Goal: Task Accomplishment & Management: Manage account settings

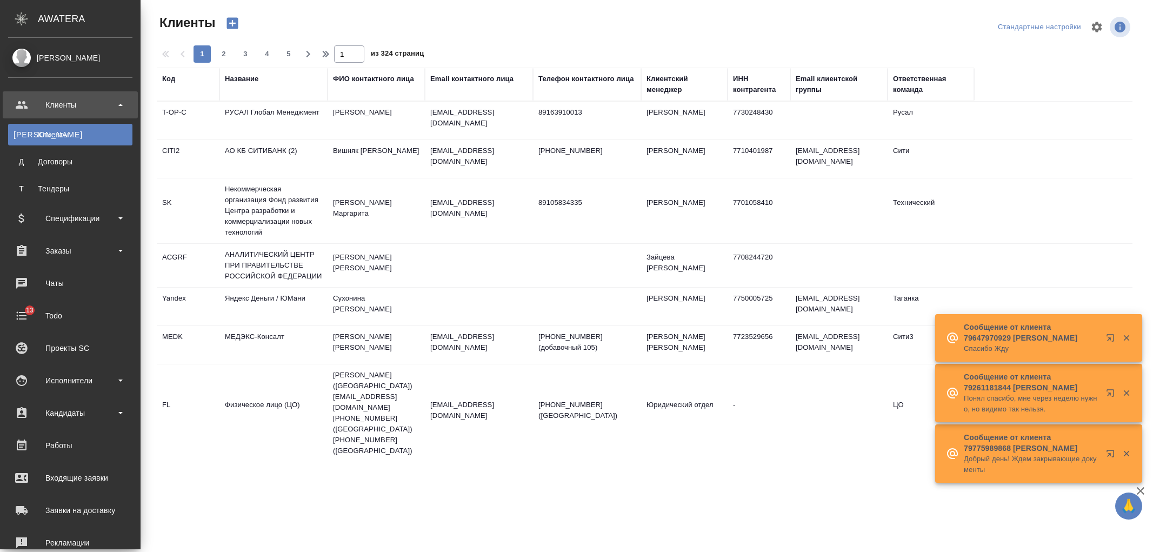
select select "RU"
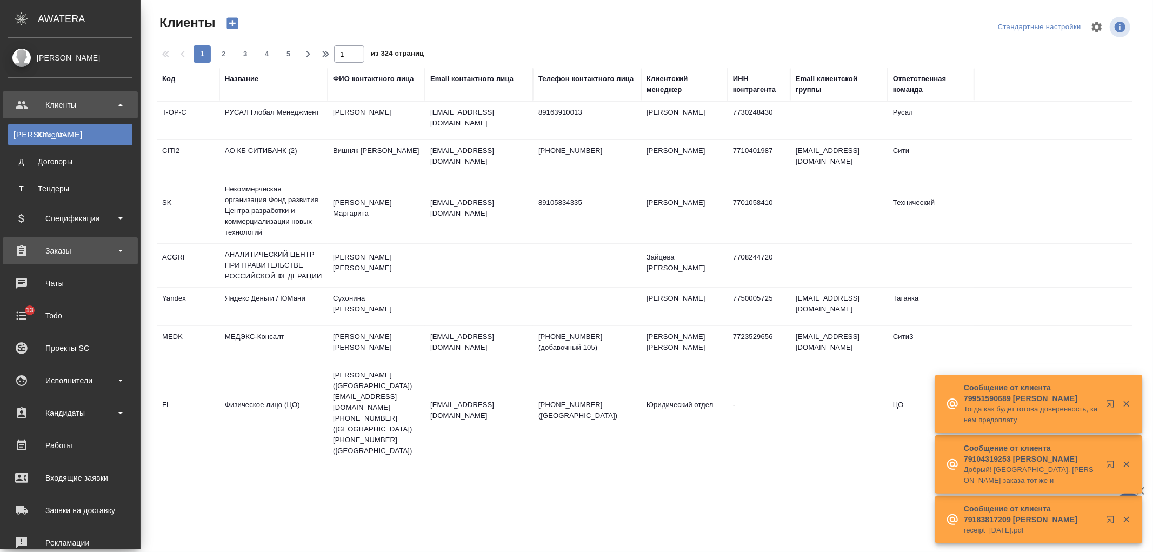
click at [98, 243] on div "Заказы" at bounding box center [70, 251] width 124 height 16
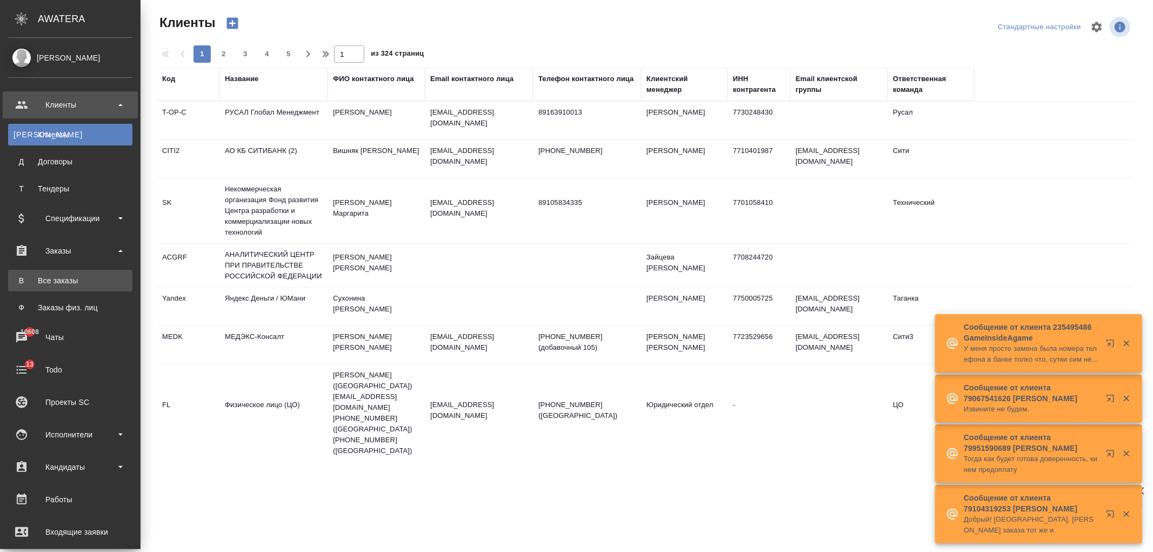
click at [96, 282] on div "Все заказы" at bounding box center [71, 280] width 114 height 11
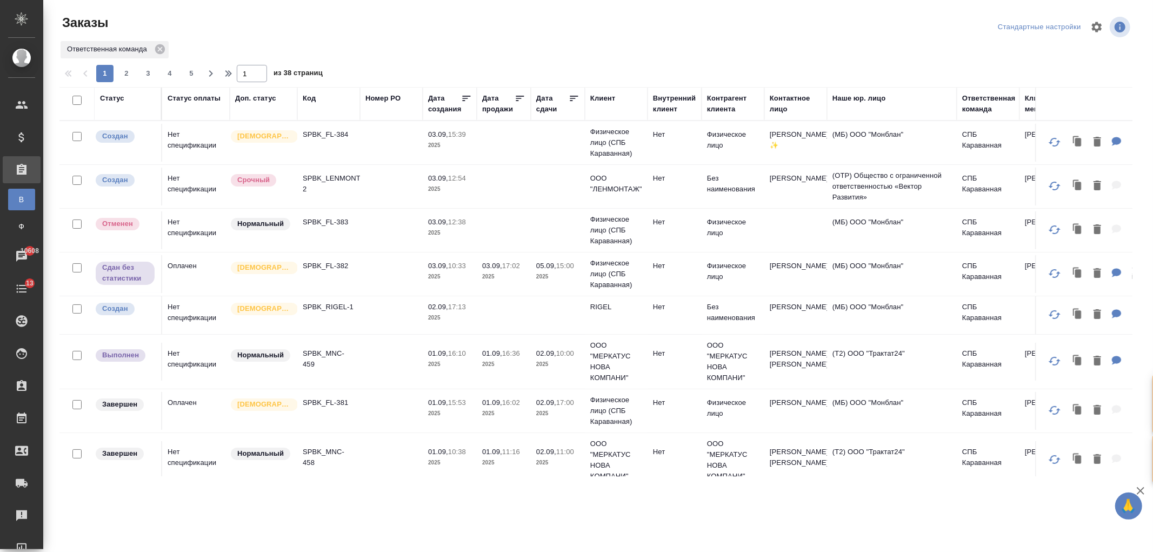
click at [466, 187] on p "2025" at bounding box center [449, 189] width 43 height 11
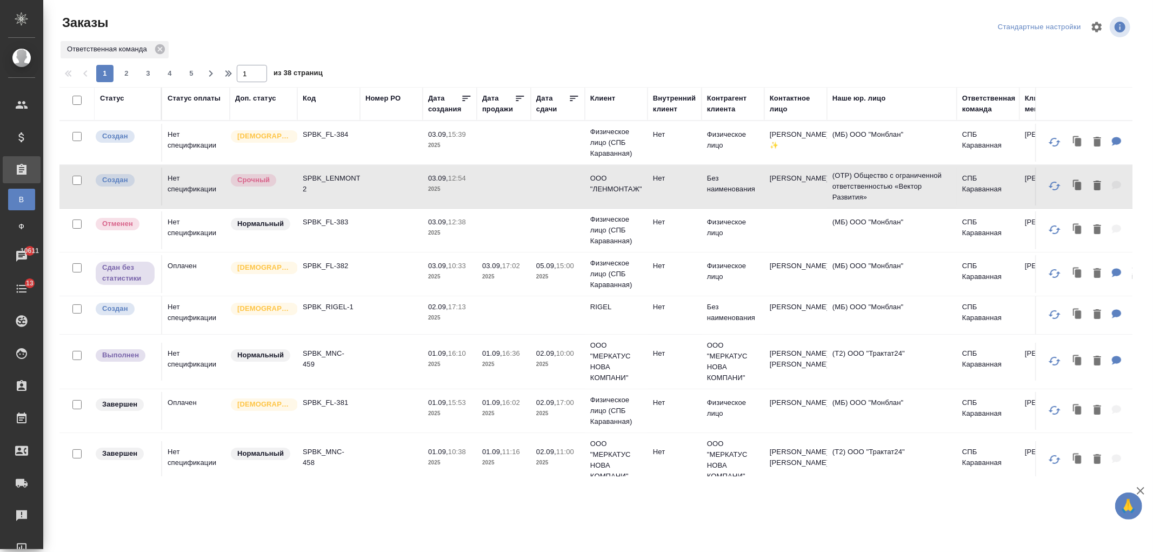
click at [406, 149] on td at bounding box center [391, 143] width 63 height 38
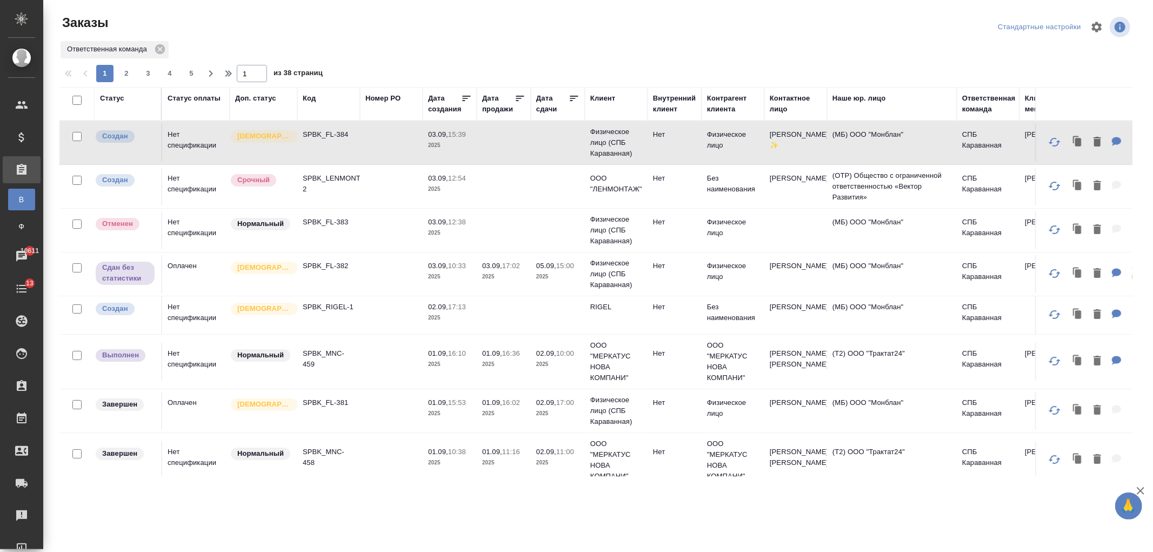
click at [406, 149] on td at bounding box center [391, 143] width 63 height 38
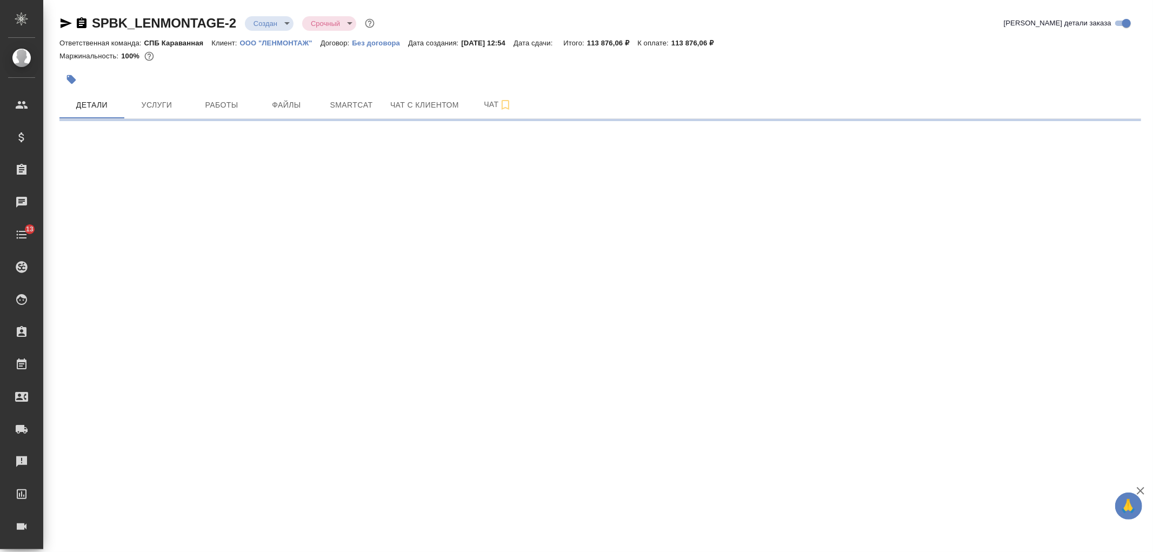
select select "RU"
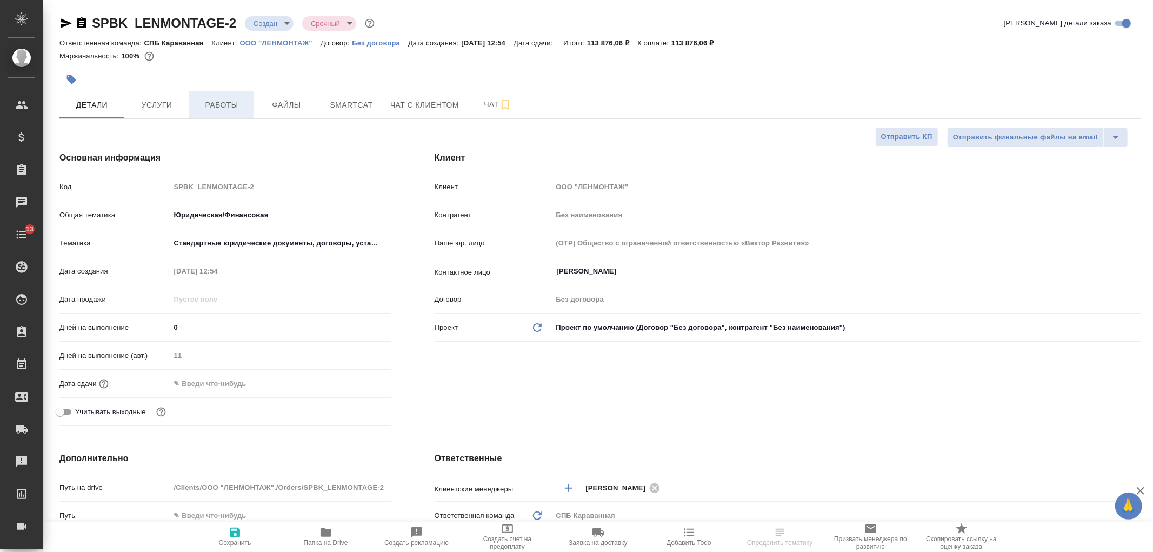
type textarea "x"
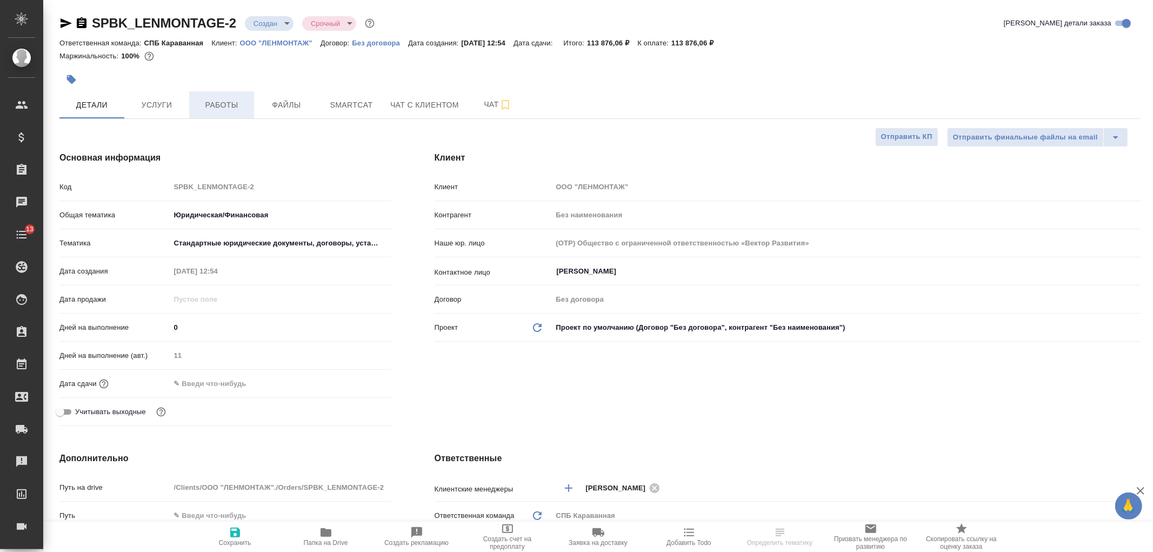
type textarea "x"
click at [162, 107] on span "Услуги" at bounding box center [157, 105] width 52 height 14
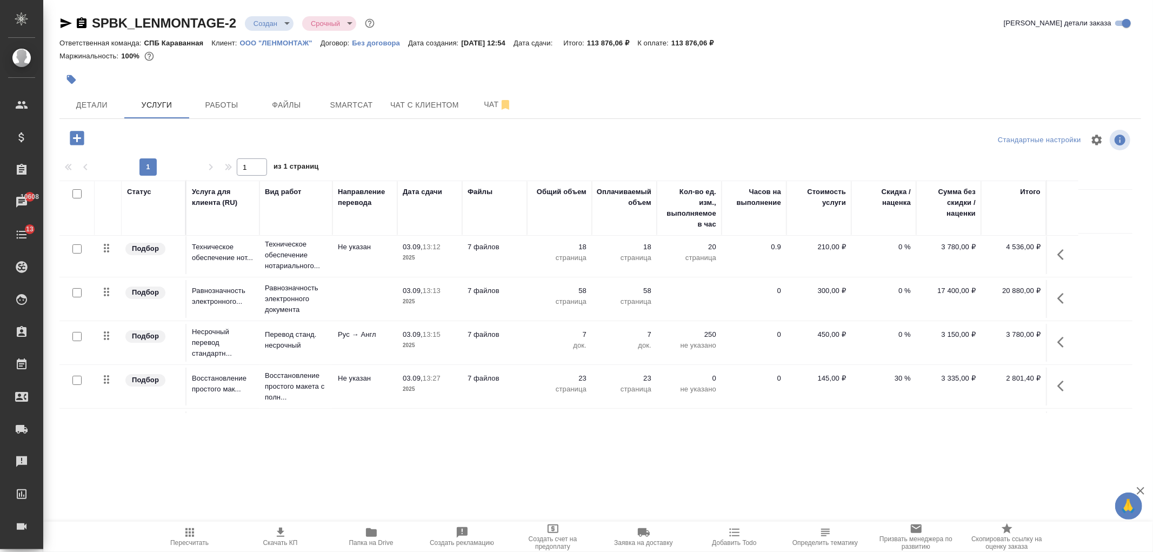
scroll to position [125, 0]
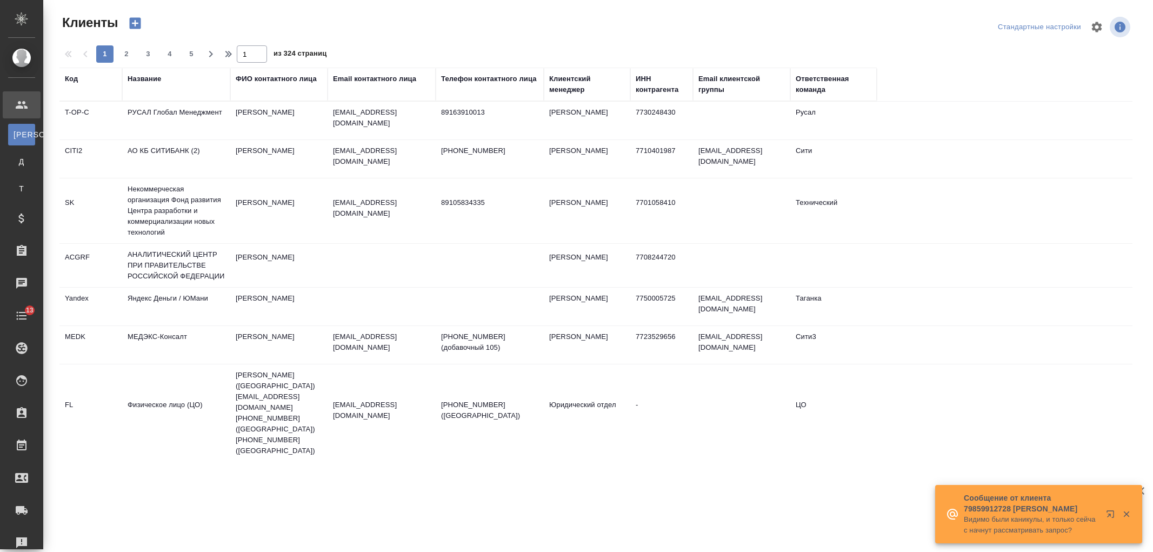
select select "RU"
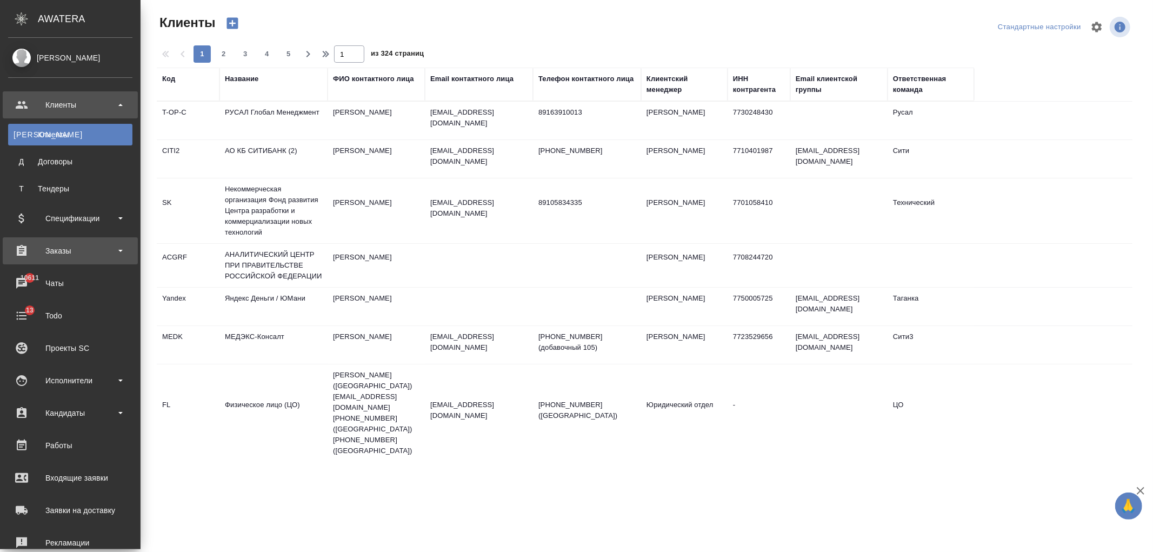
click at [97, 253] on div "Заказы" at bounding box center [70, 251] width 124 height 16
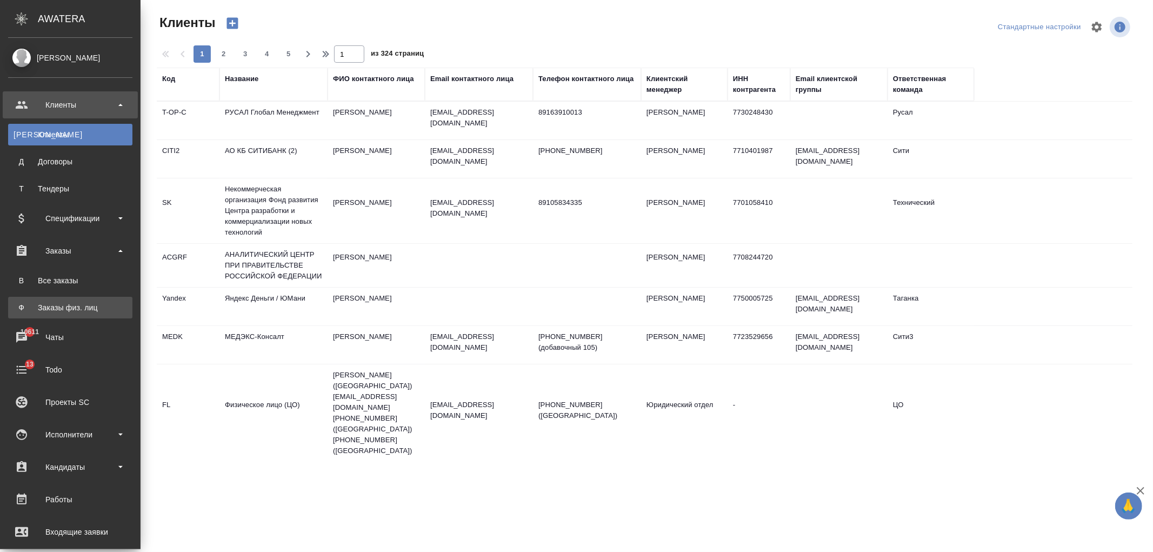
click at [103, 306] on div "Заказы физ. лиц" at bounding box center [71, 307] width 114 height 11
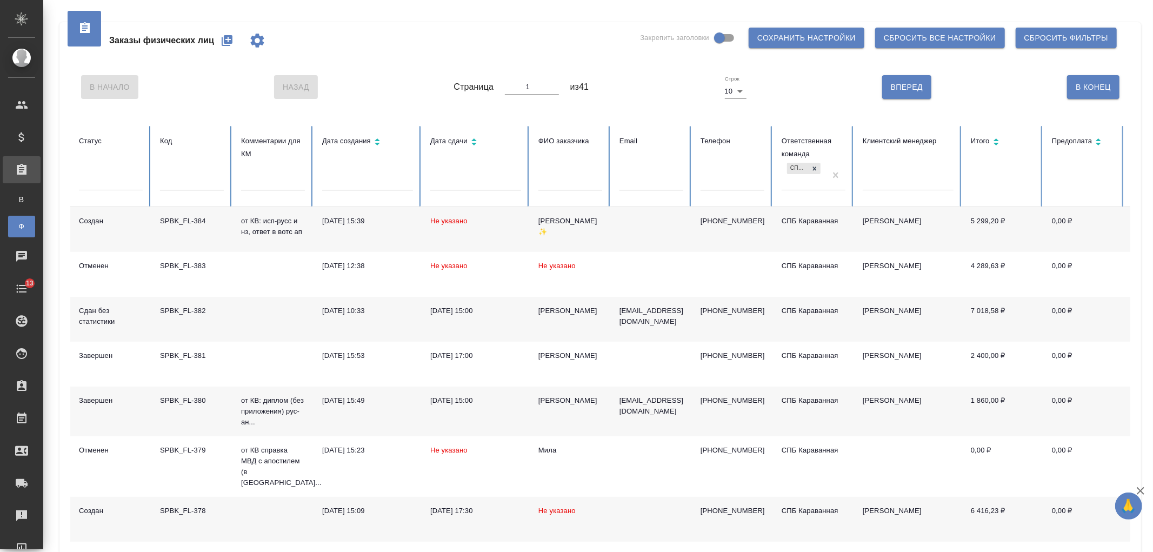
drag, startPoint x: 1153, startPoint y: 129, endPoint x: 1153, endPoint y: 137, distance: 8.1
click at [1153, 136] on div "Заказы физических лиц Закрепить заголовки Сохранить настройки Сбросить все наст…" at bounding box center [598, 364] width 1110 height 728
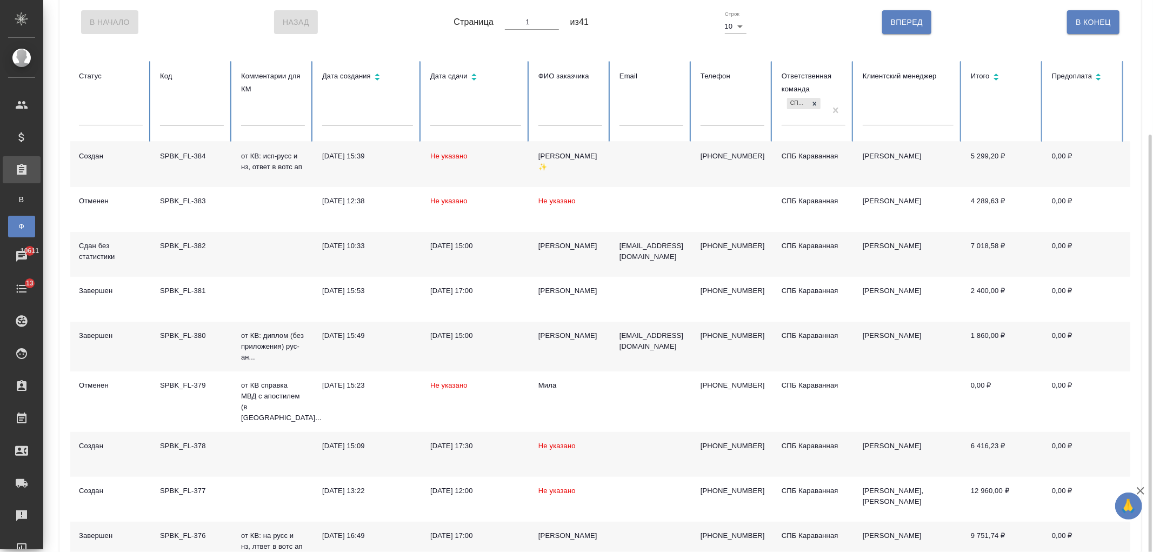
scroll to position [114, 0]
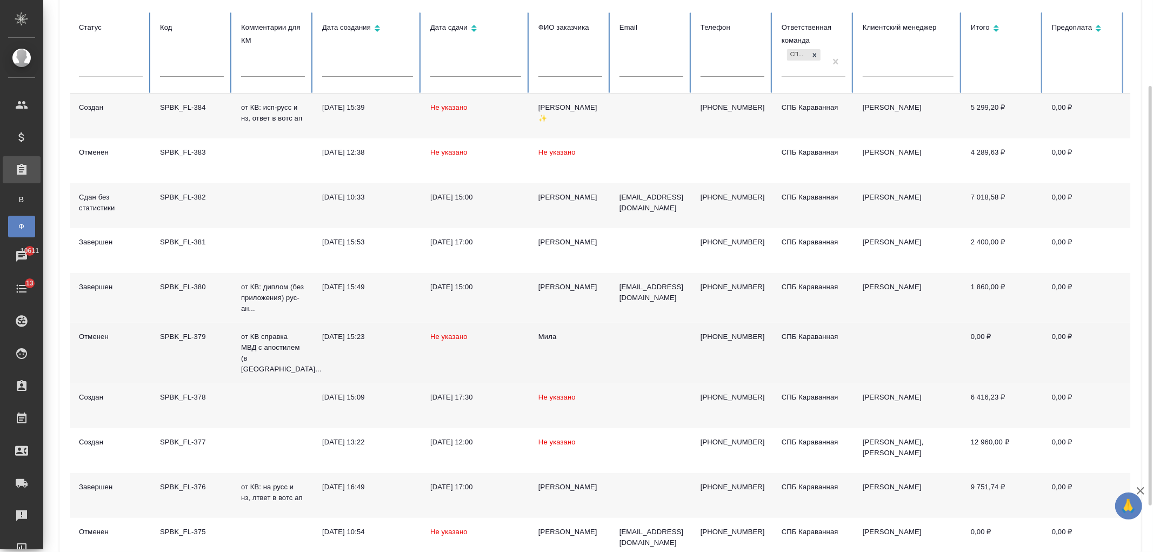
click at [540, 339] on div "Мила" at bounding box center [571, 336] width 64 height 11
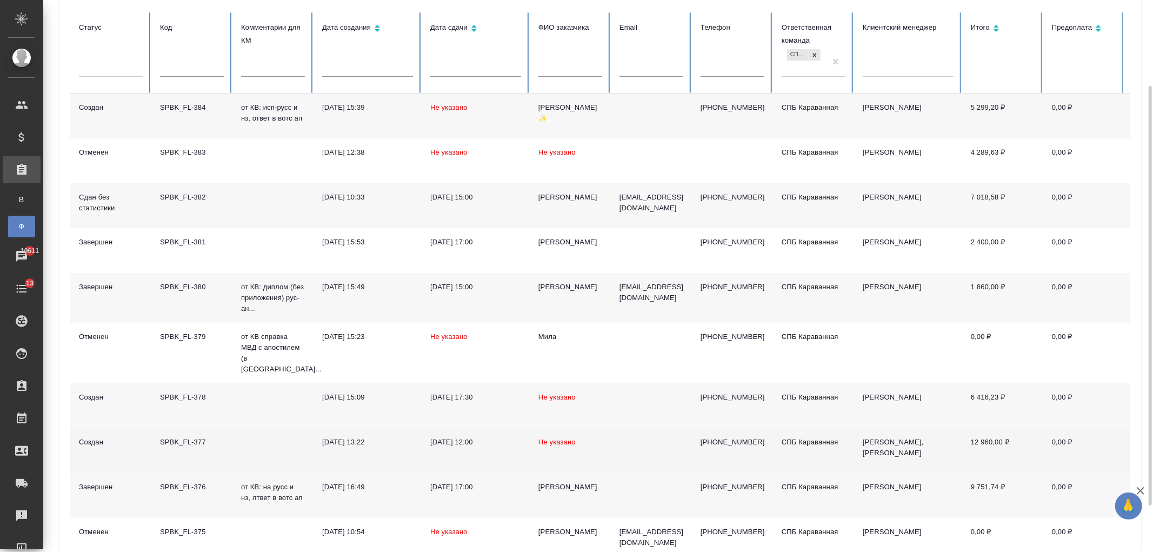
click at [619, 444] on td at bounding box center [651, 450] width 81 height 45
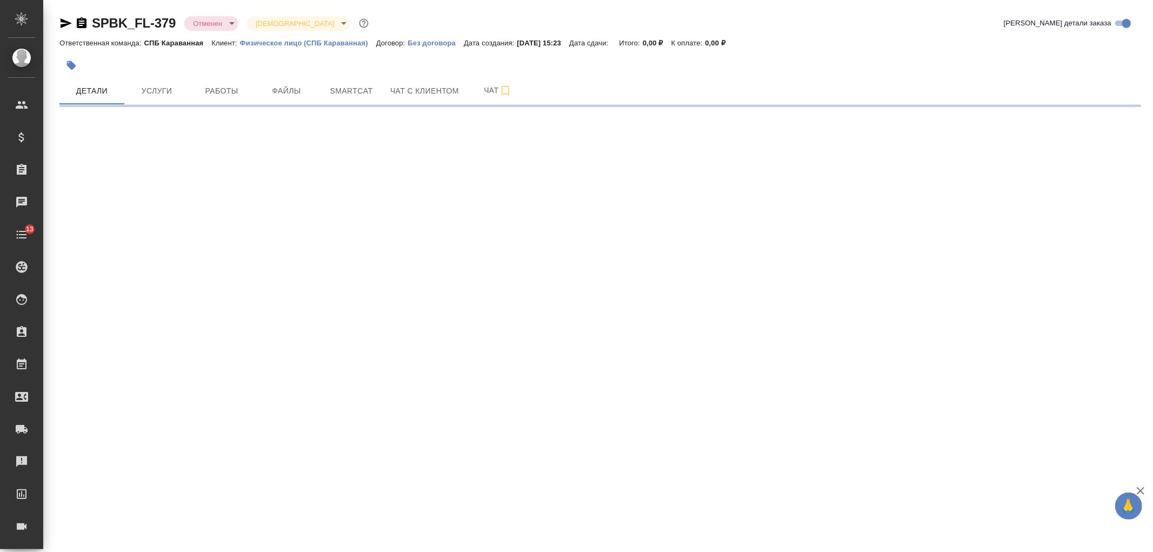
select select "RU"
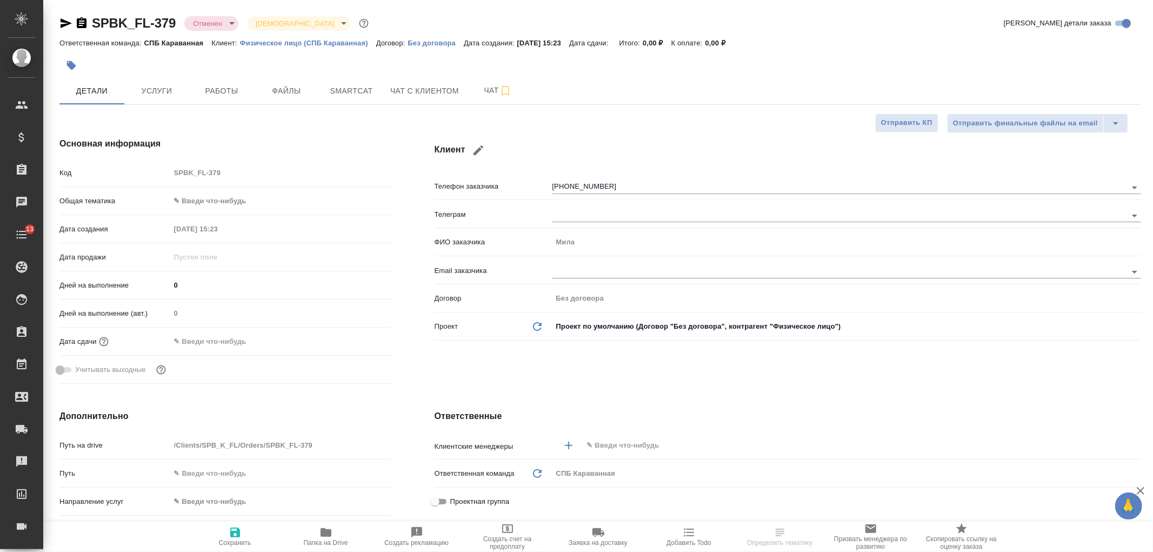
type textarea "x"
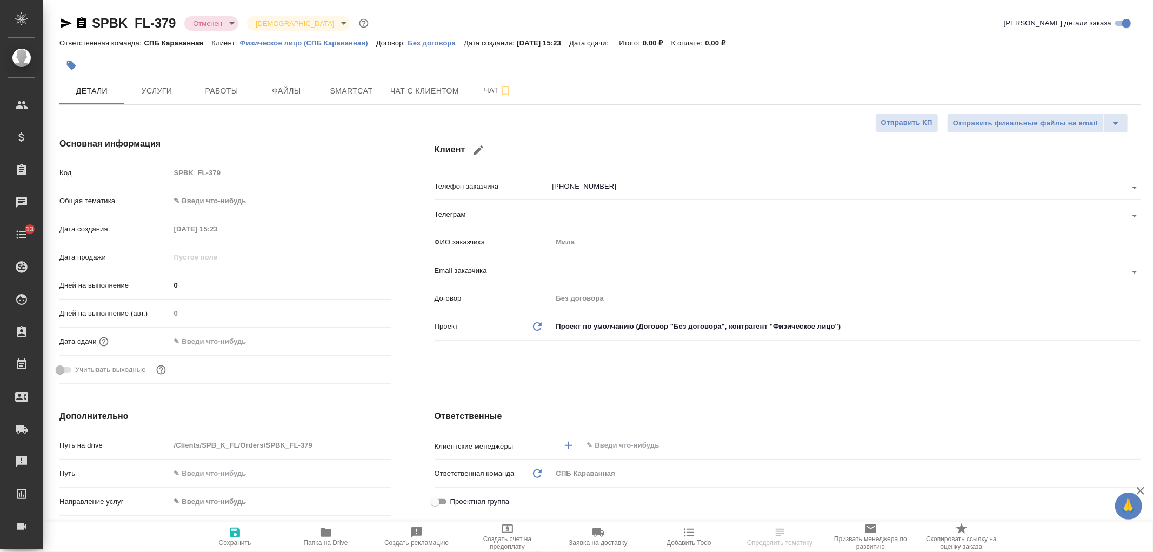
type textarea "x"
click at [423, 83] on button "Чат с клиентом" at bounding box center [425, 90] width 82 height 27
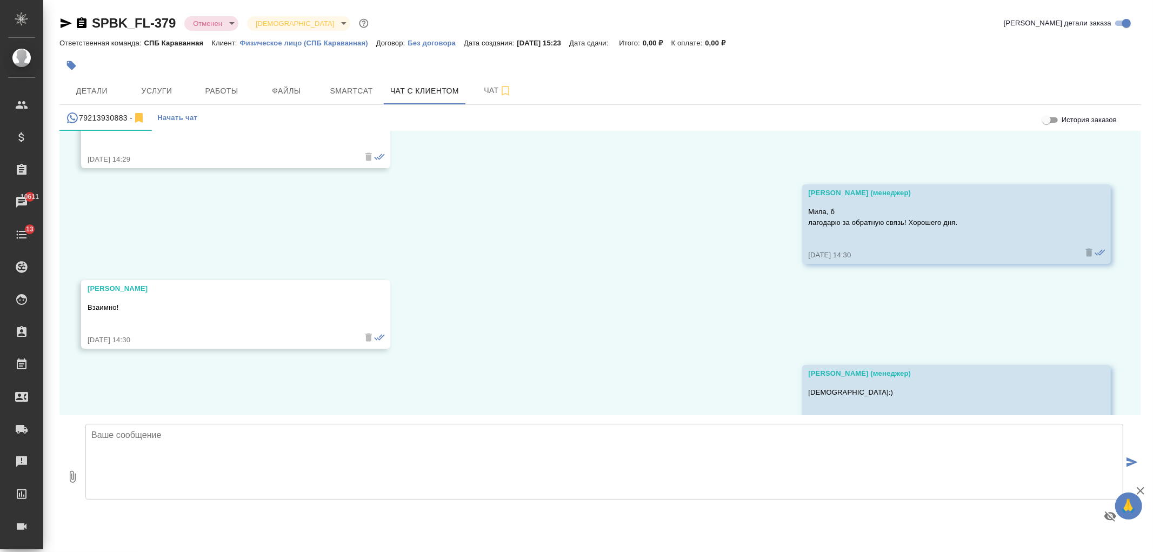
scroll to position [1549, 0]
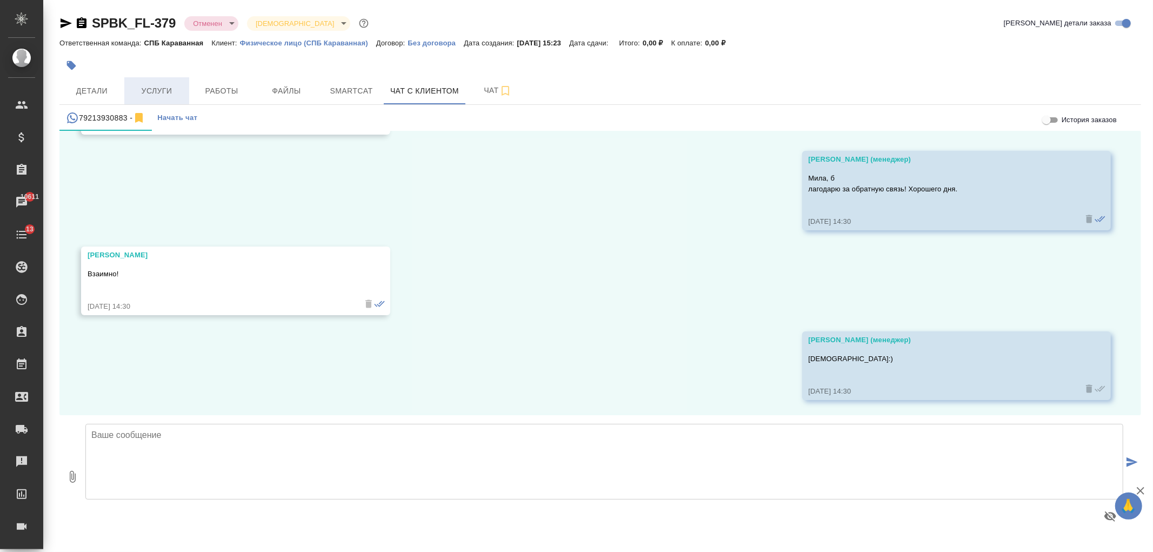
click at [161, 85] on span "Услуги" at bounding box center [157, 91] width 52 height 14
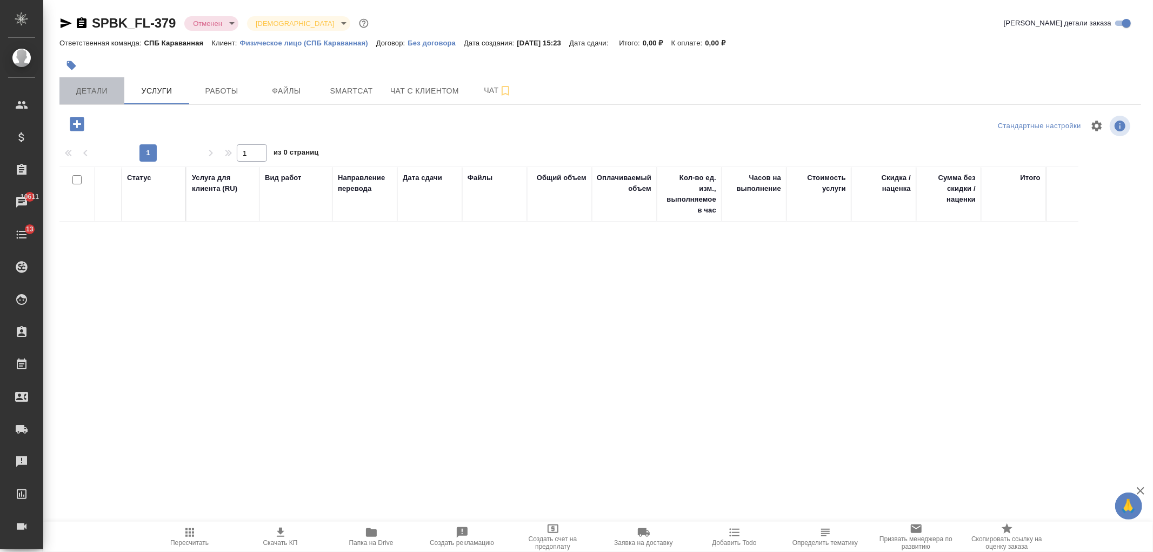
click at [97, 102] on button "Детали" at bounding box center [91, 90] width 65 height 27
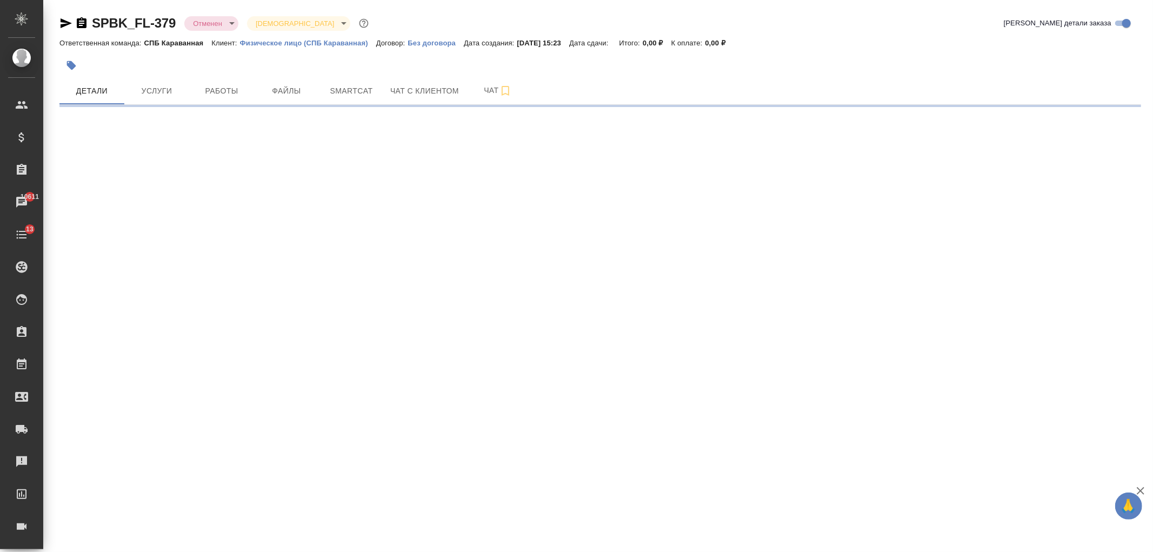
select select "RU"
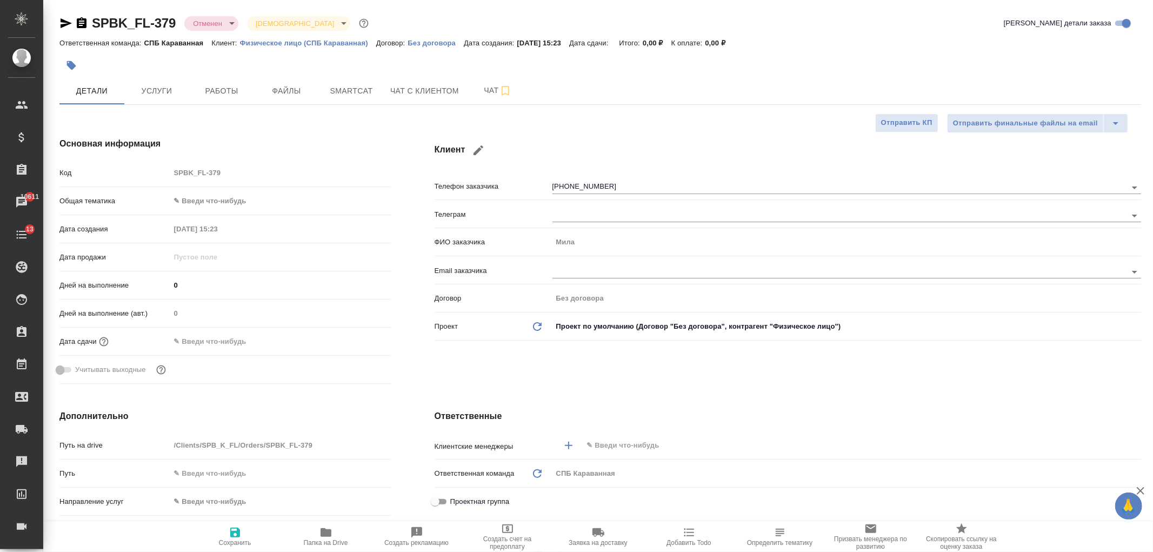
type textarea "x"
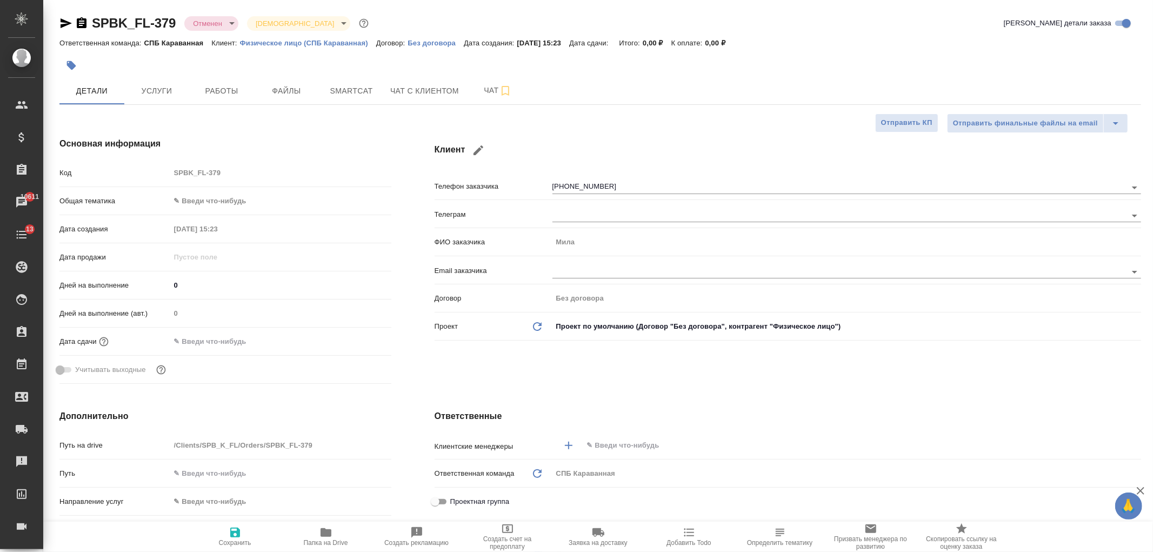
type textarea "x"
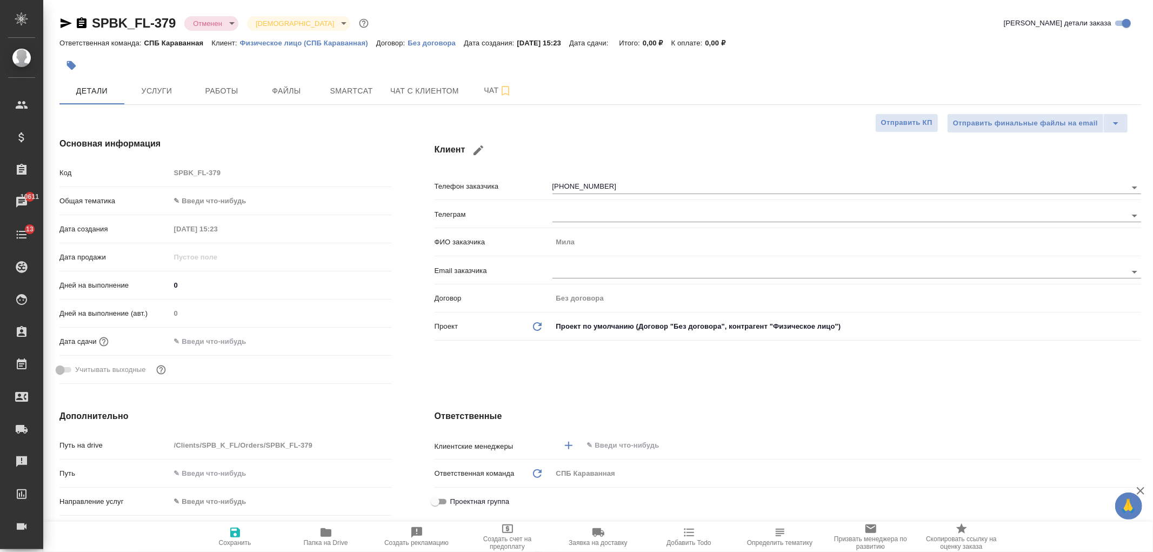
type textarea "x"
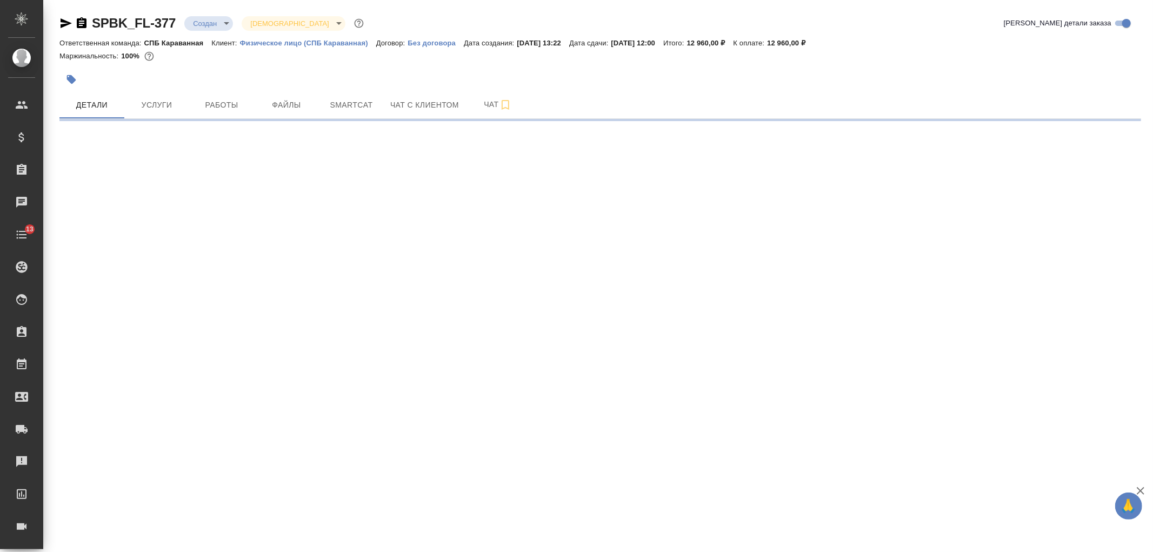
select select "RU"
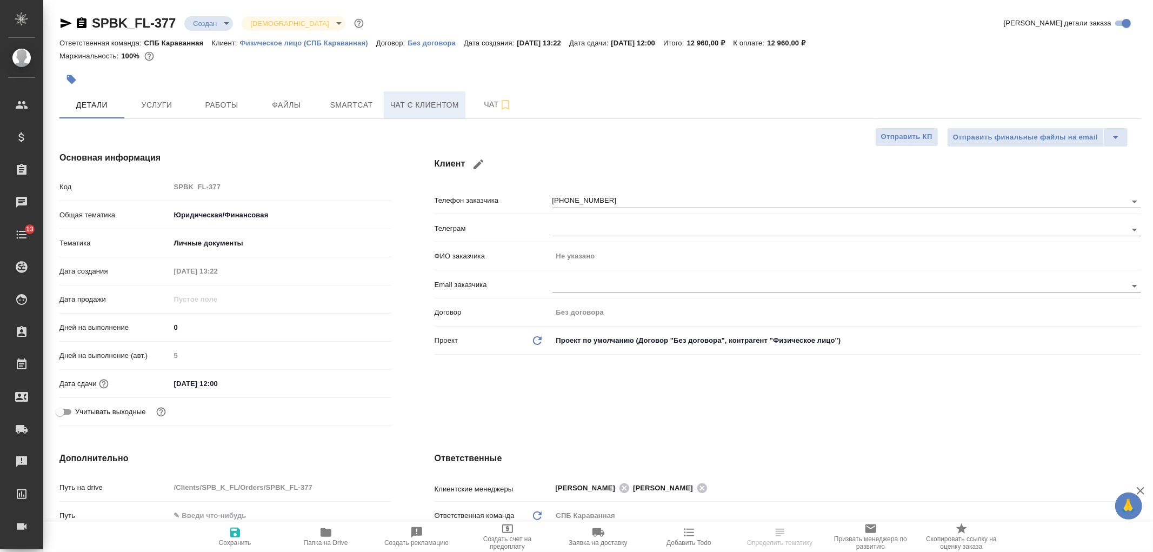
type textarea "x"
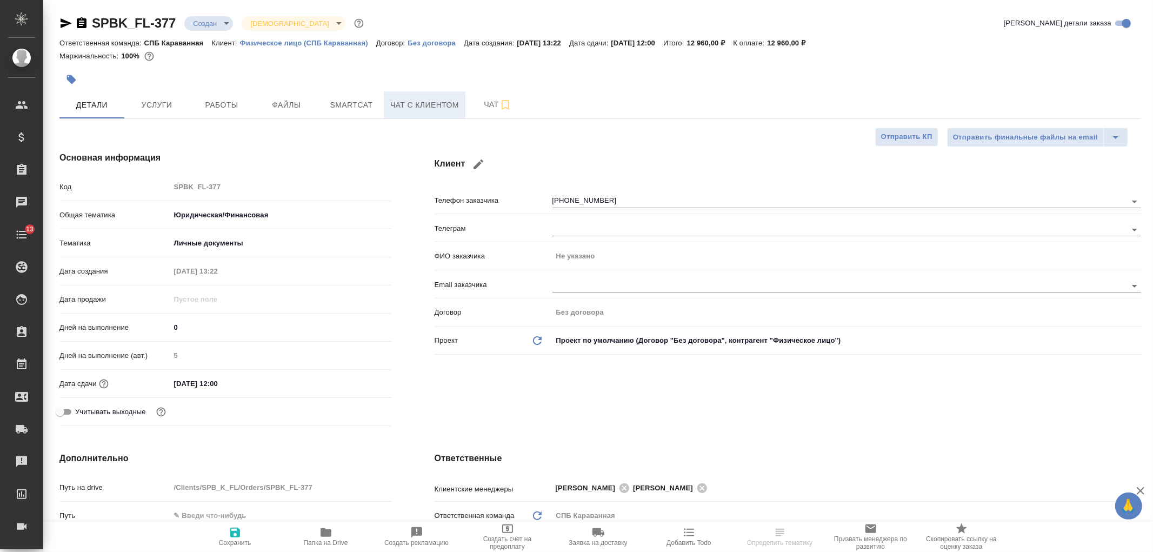
type textarea "x"
click at [432, 114] on button "Чат с клиентом" at bounding box center [425, 104] width 82 height 27
type textarea "x"
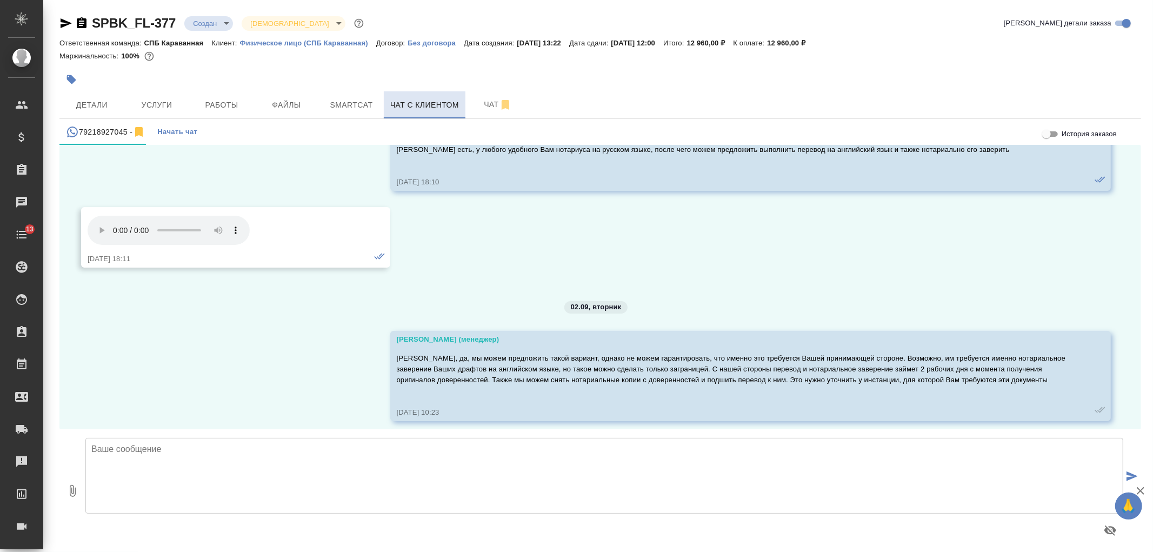
scroll to position [1000, 0]
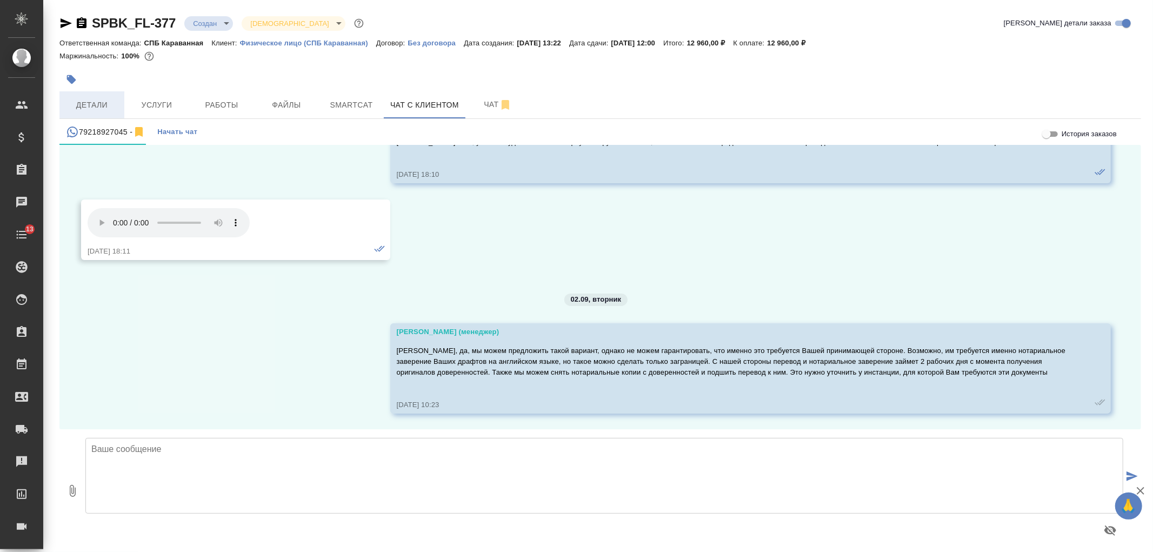
click at [98, 107] on span "Детали" at bounding box center [92, 105] width 52 height 14
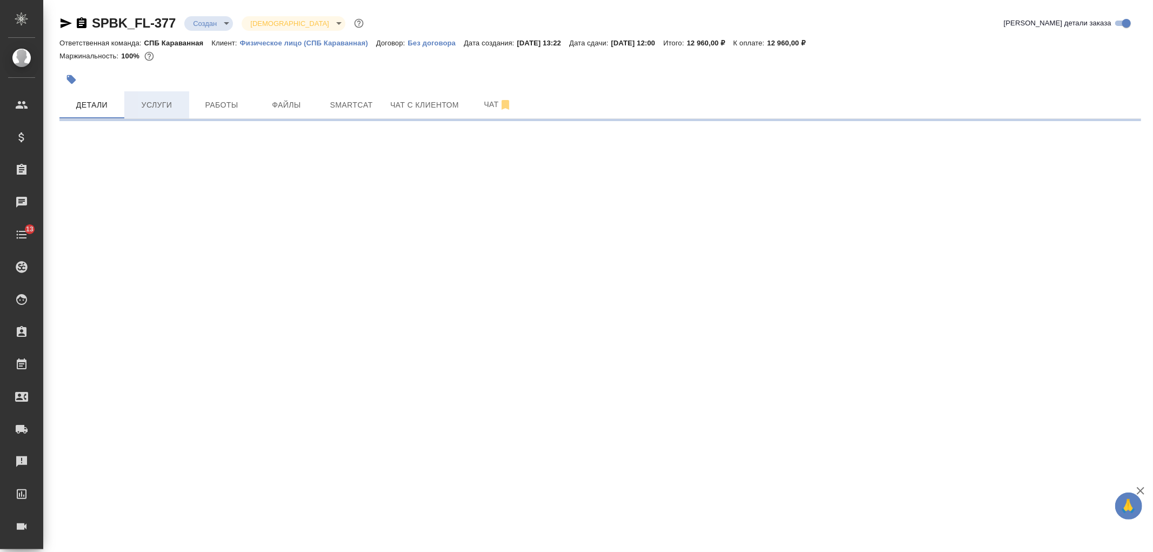
select select "RU"
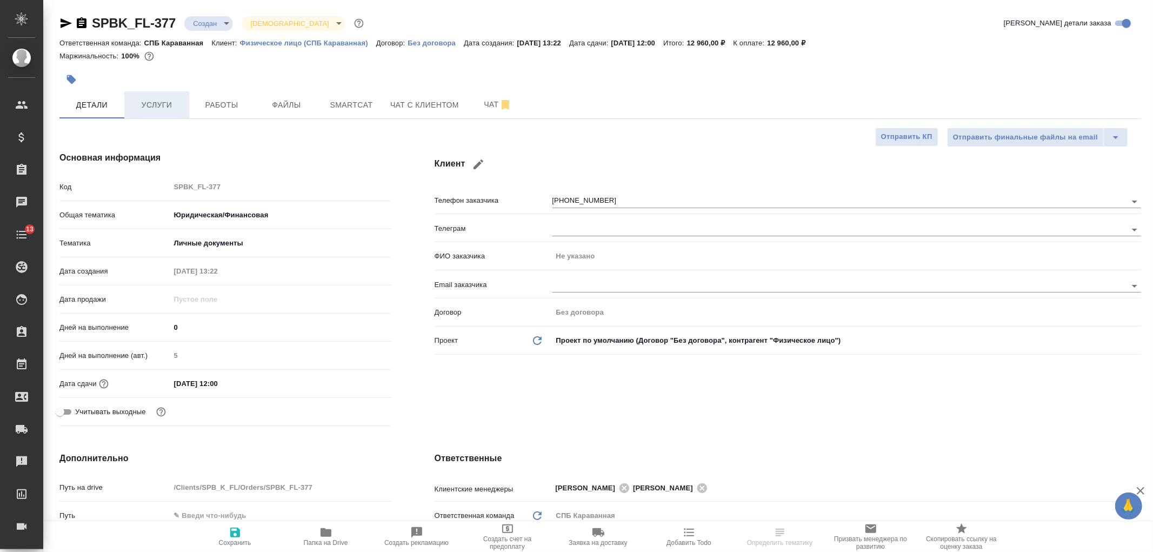
type textarea "x"
click at [170, 105] on span "Услуги" at bounding box center [157, 105] width 52 height 14
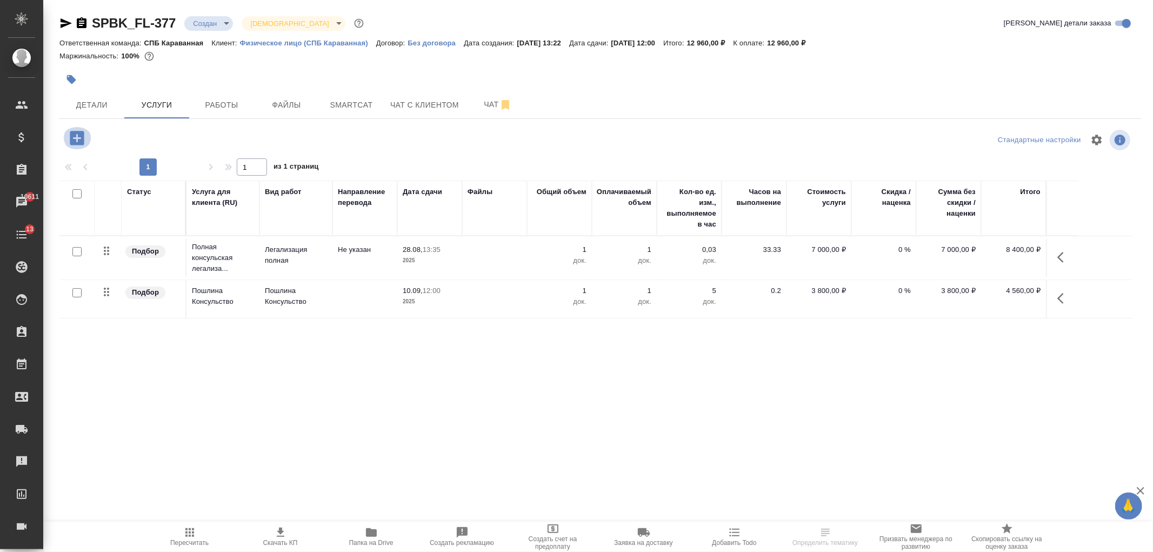
click at [73, 135] on icon "button" at bounding box center [77, 138] width 14 height 14
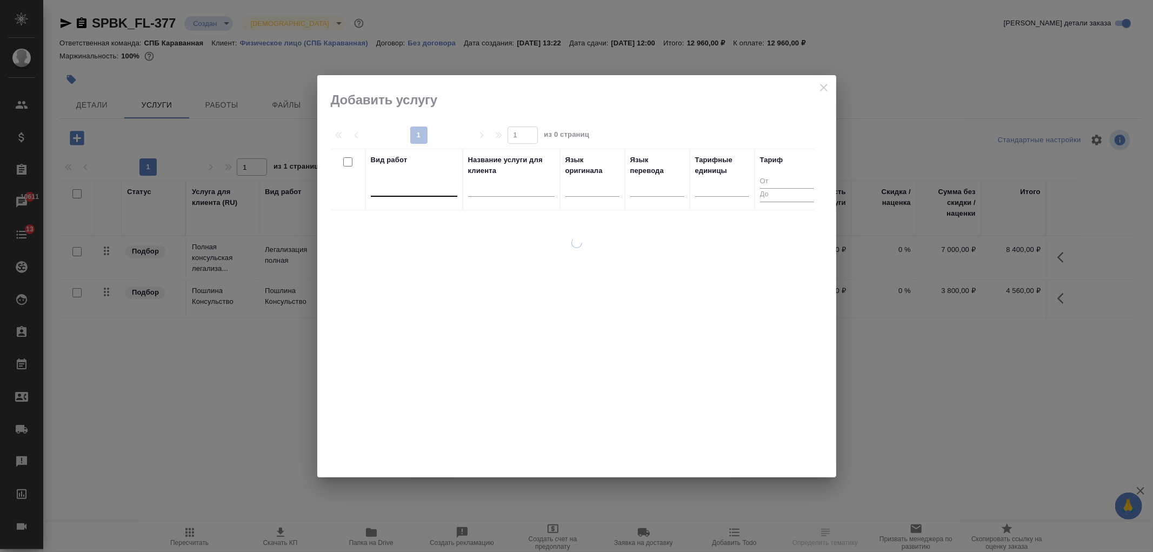
click at [417, 181] on div at bounding box center [414, 186] width 87 height 16
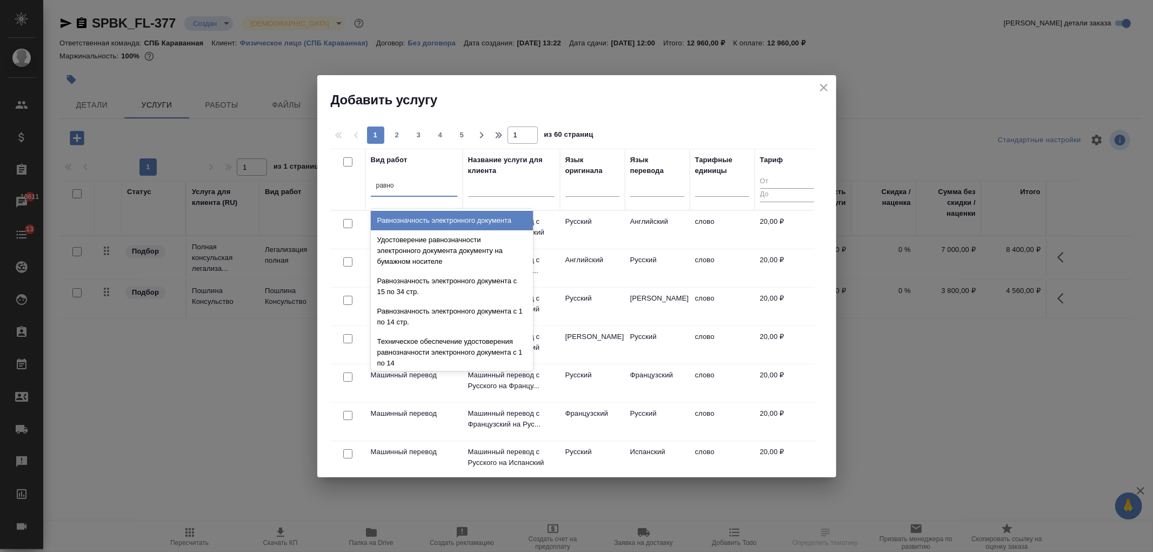
type input "равноз"
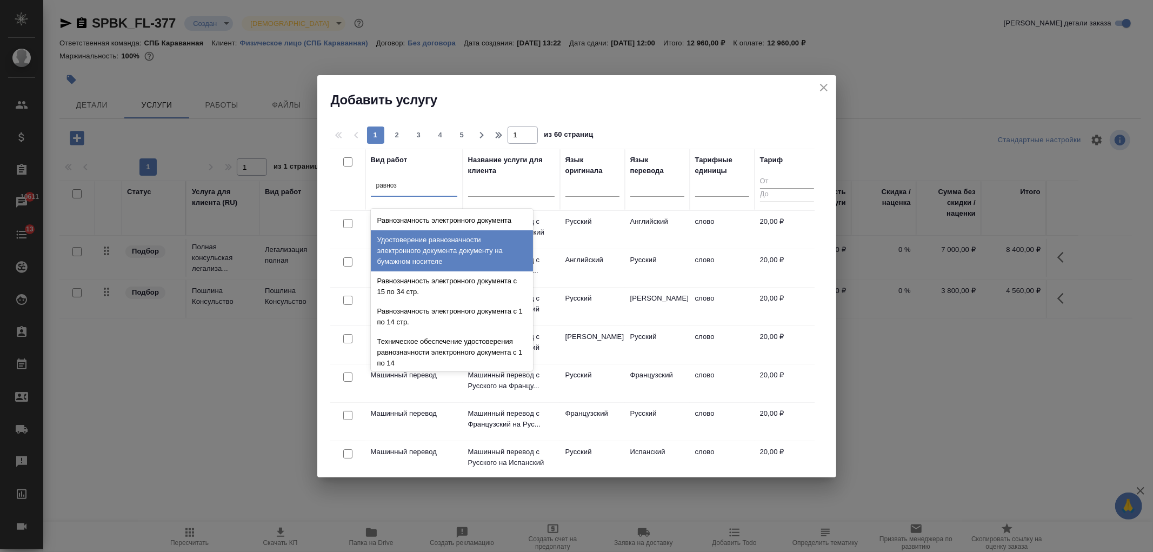
click at [482, 255] on div "Удостоверение равнозначности электронного документа документу на бумажном носит…" at bounding box center [452, 250] width 162 height 41
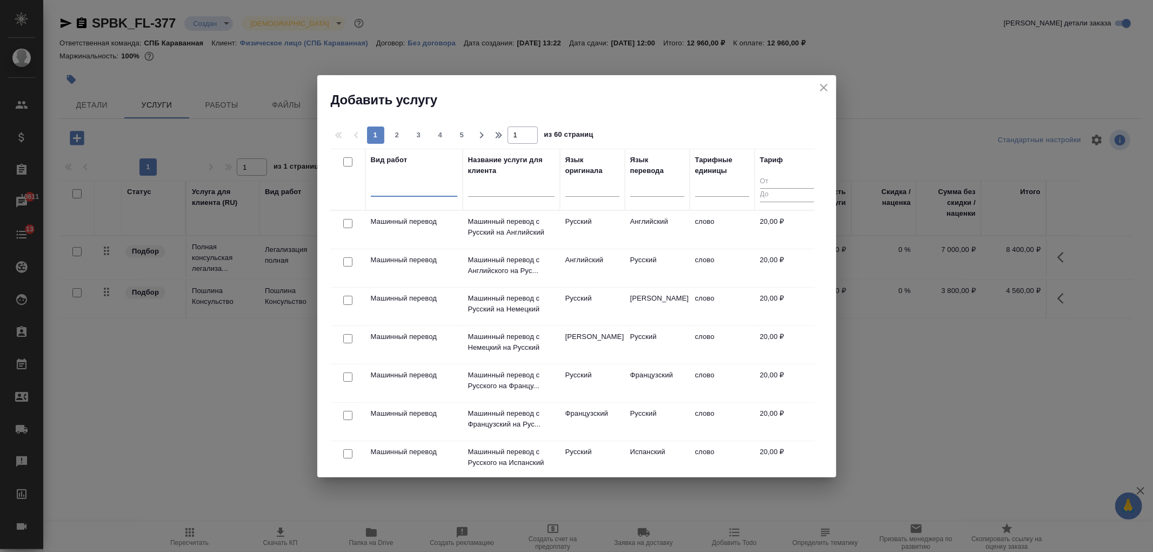
click at [406, 190] on div at bounding box center [414, 186] width 87 height 16
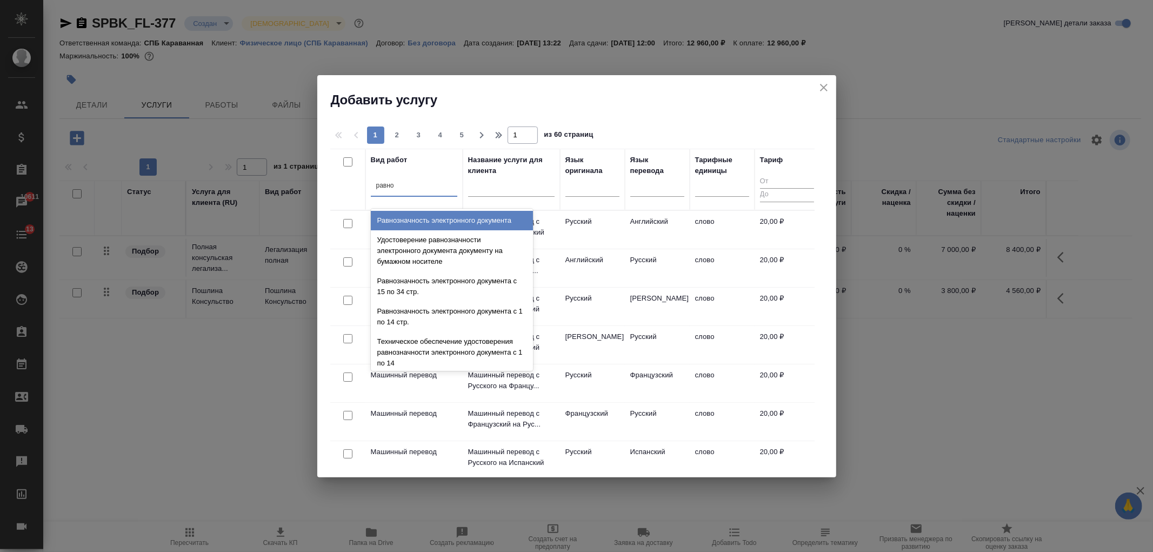
type input "равноз"
click at [430, 220] on div "Равнозначность электронного документа" at bounding box center [452, 220] width 162 height 19
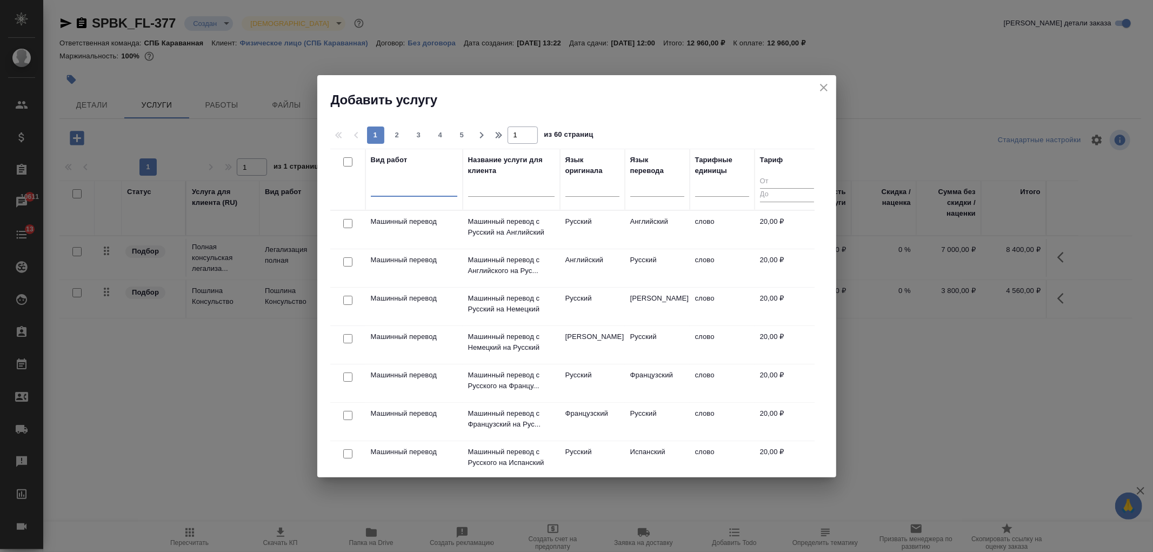
click at [414, 187] on div at bounding box center [414, 186] width 87 height 16
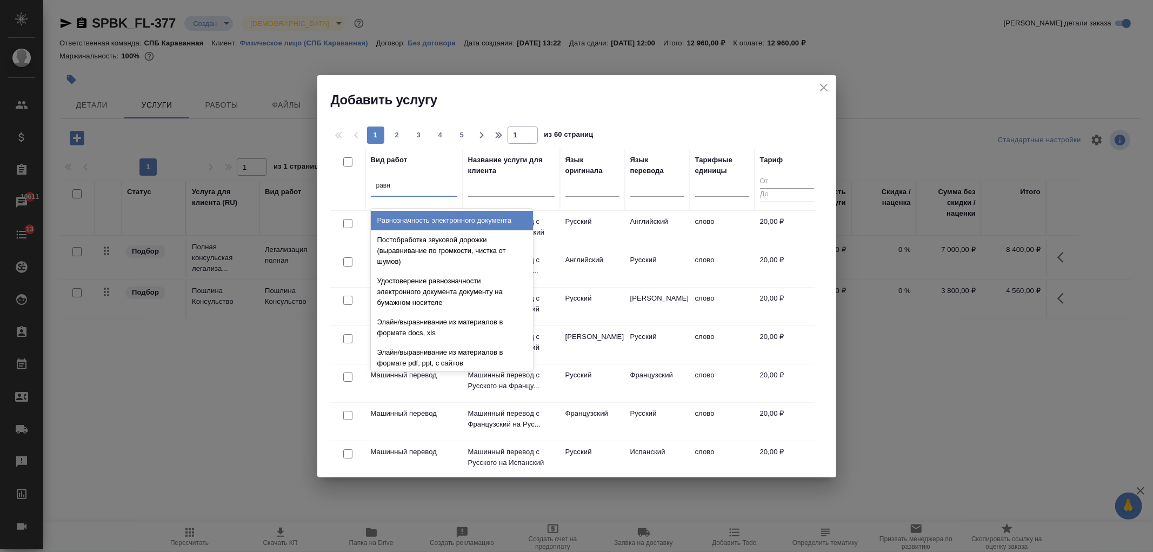
type input "равно"
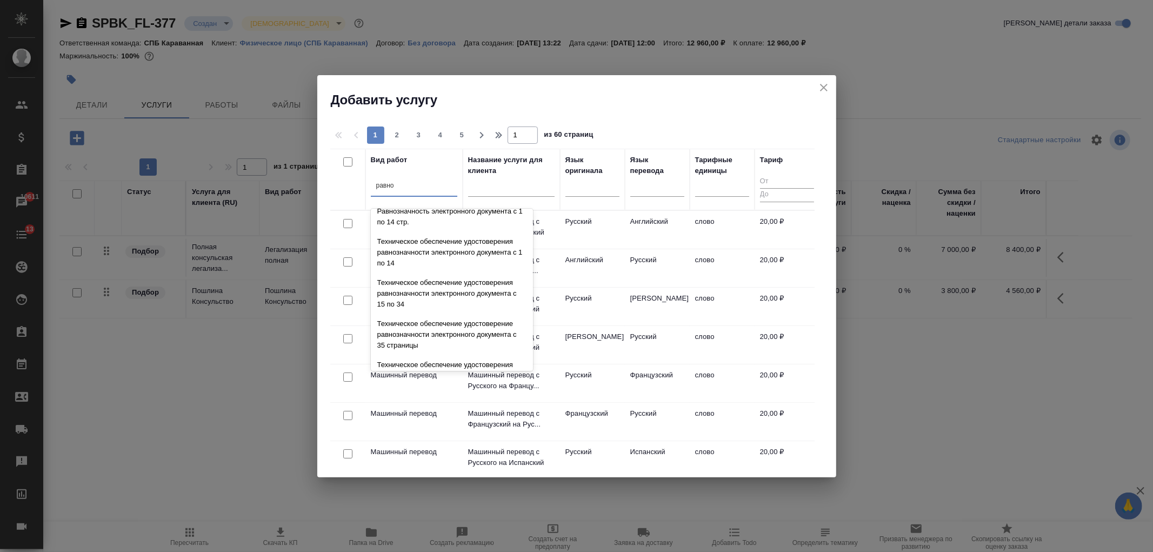
scroll to position [72, 0]
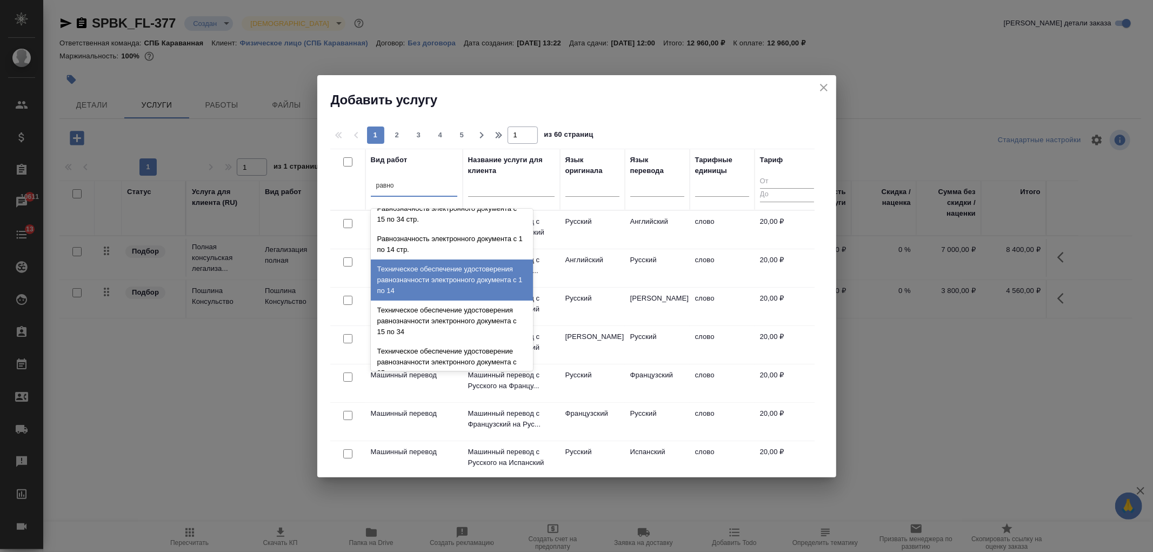
click at [495, 286] on div "Техническое обеспечение удостоверения равнозначности электронного документа с 1…" at bounding box center [452, 280] width 162 height 41
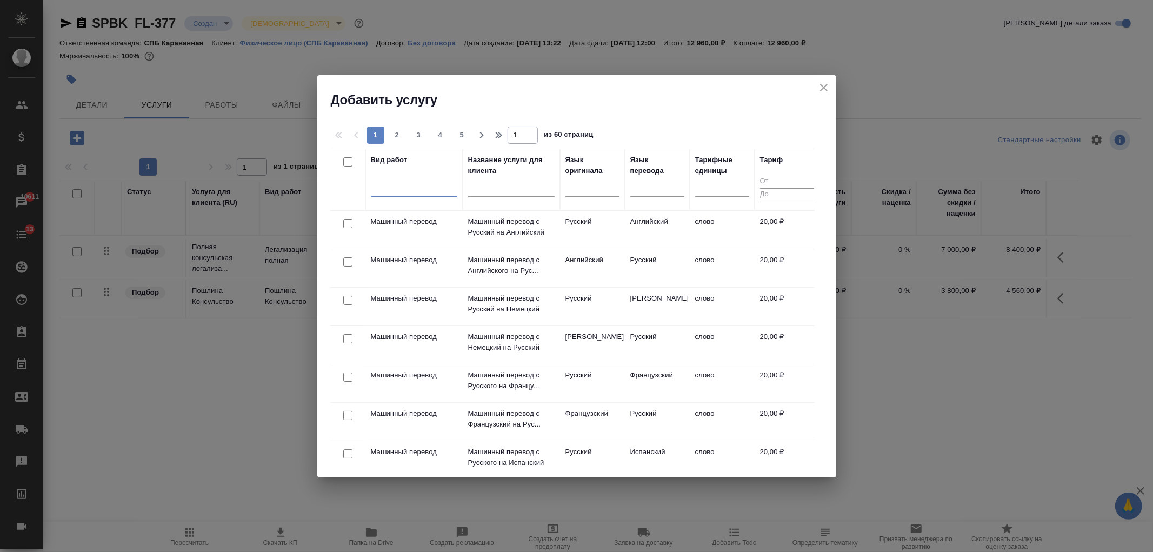
click at [449, 194] on div at bounding box center [414, 186] width 87 height 21
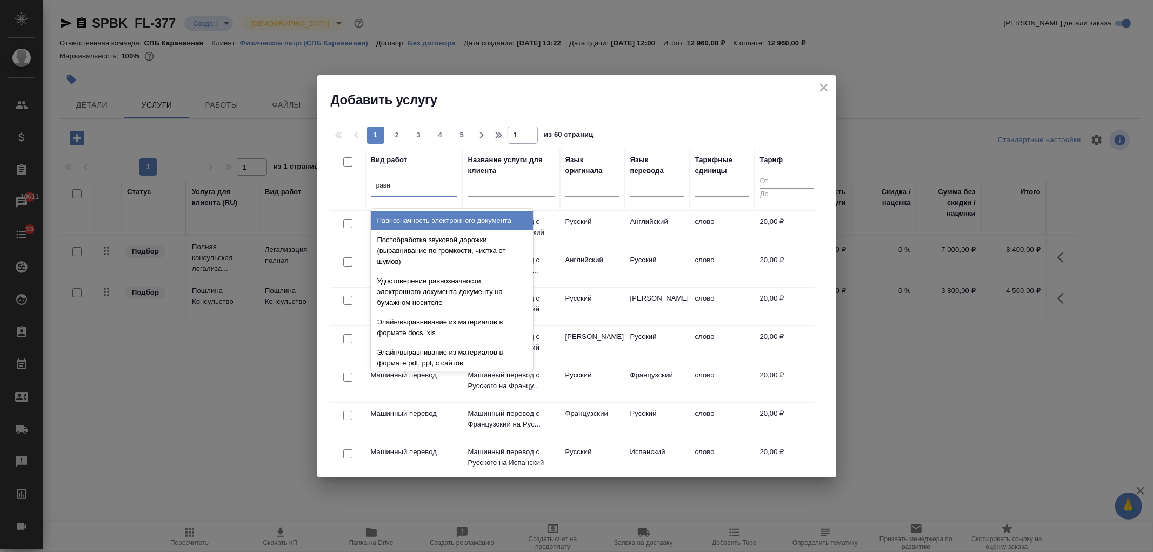
type input "равно"
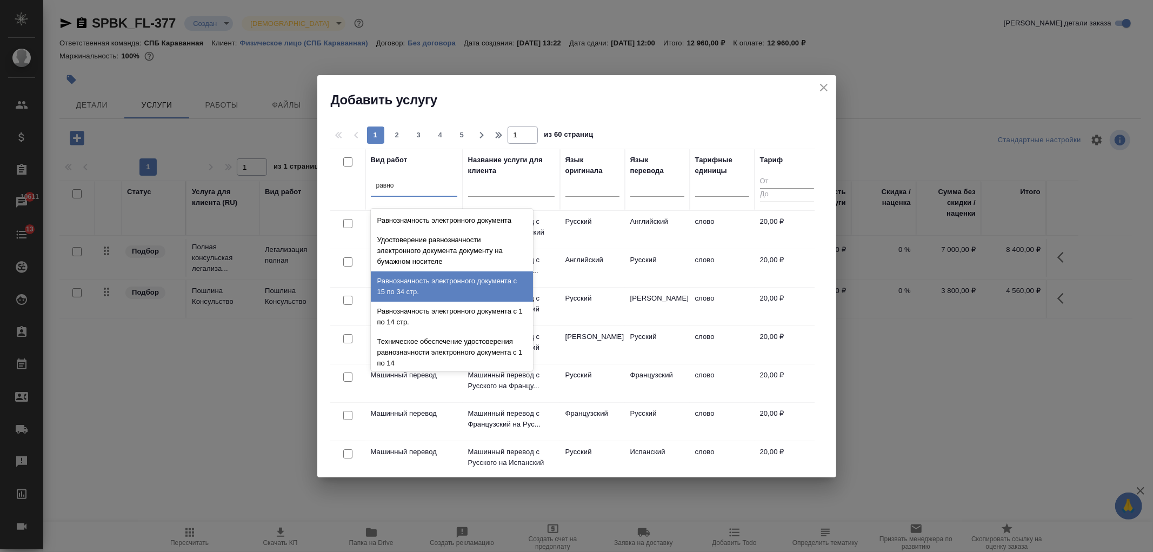
click at [488, 284] on div "Равнозначность электронного документа с 15 по 34 стр." at bounding box center [452, 286] width 162 height 30
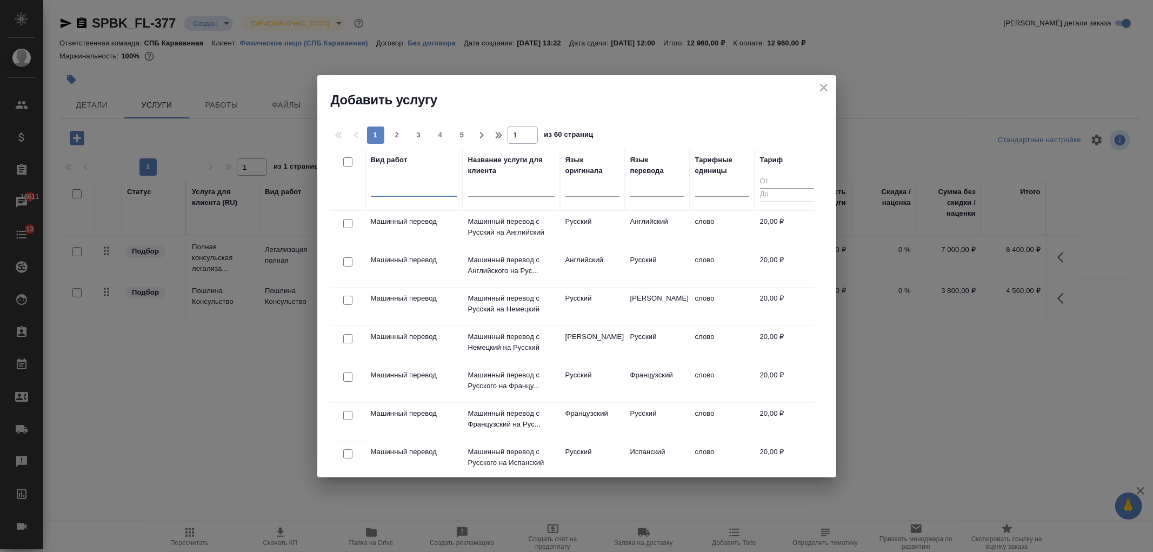
click at [415, 192] on div at bounding box center [414, 186] width 87 height 16
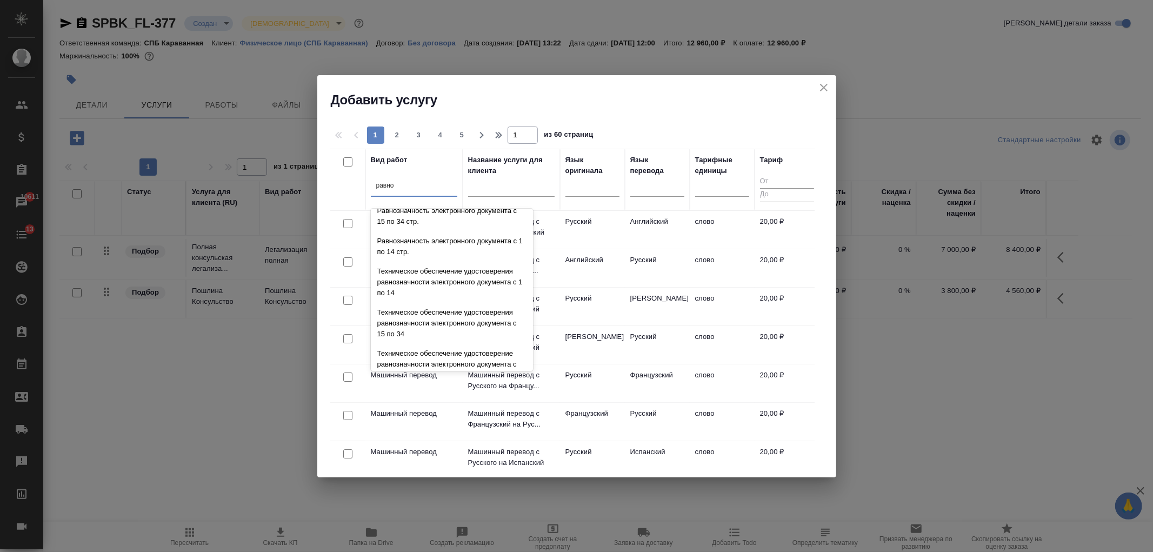
scroll to position [0, 0]
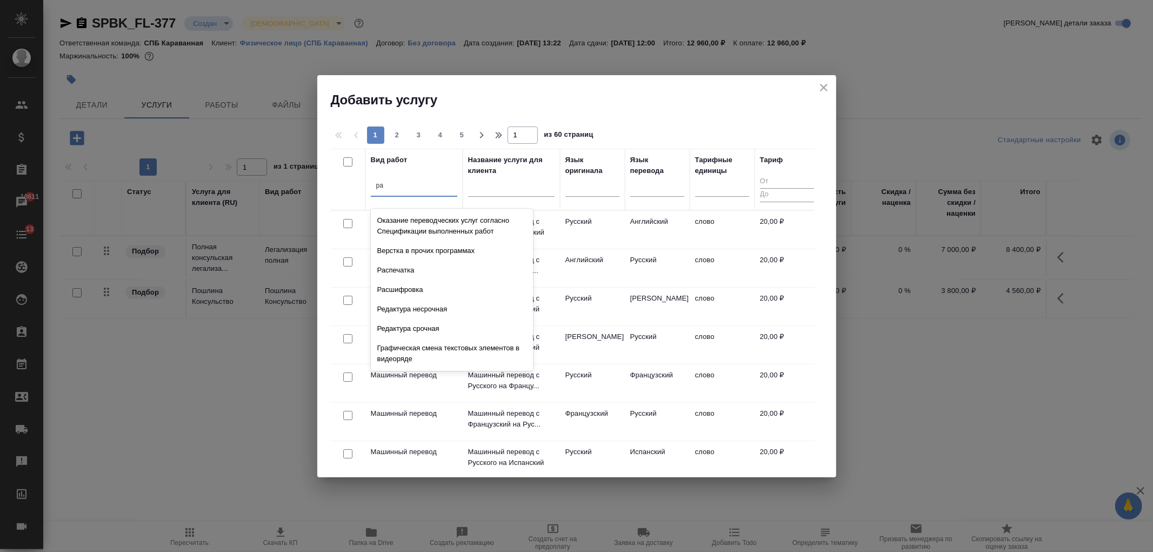
type input "р"
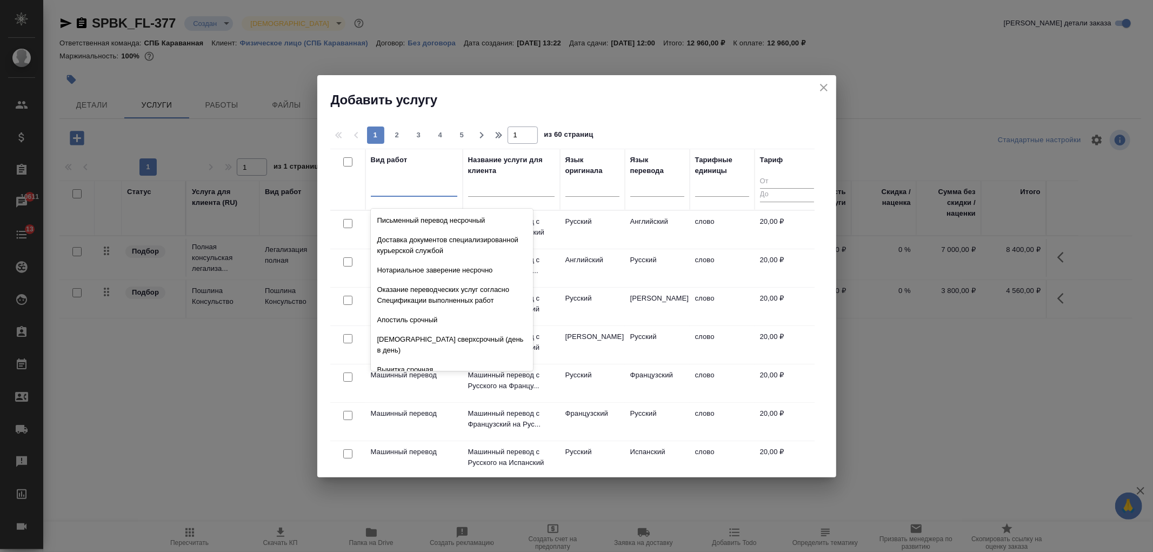
click at [826, 87] on icon "close" at bounding box center [824, 87] width 13 height 13
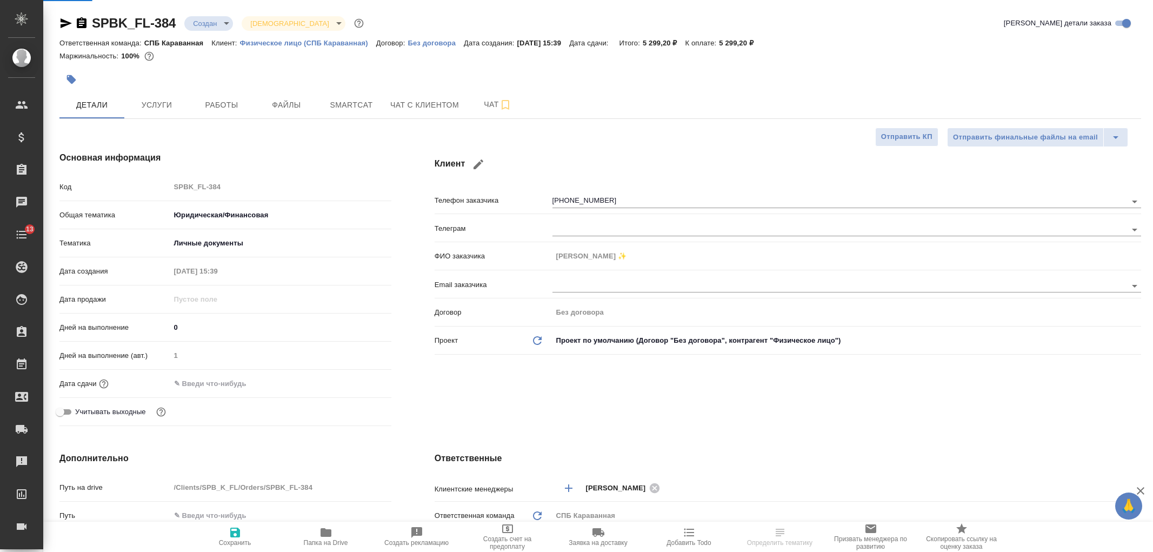
select select "RU"
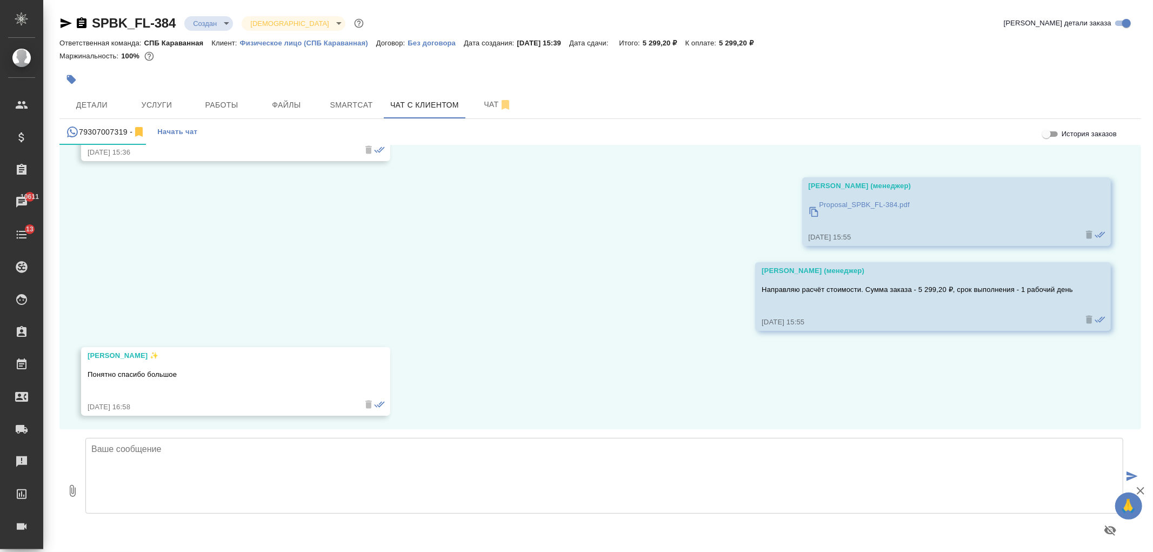
scroll to position [1057, 0]
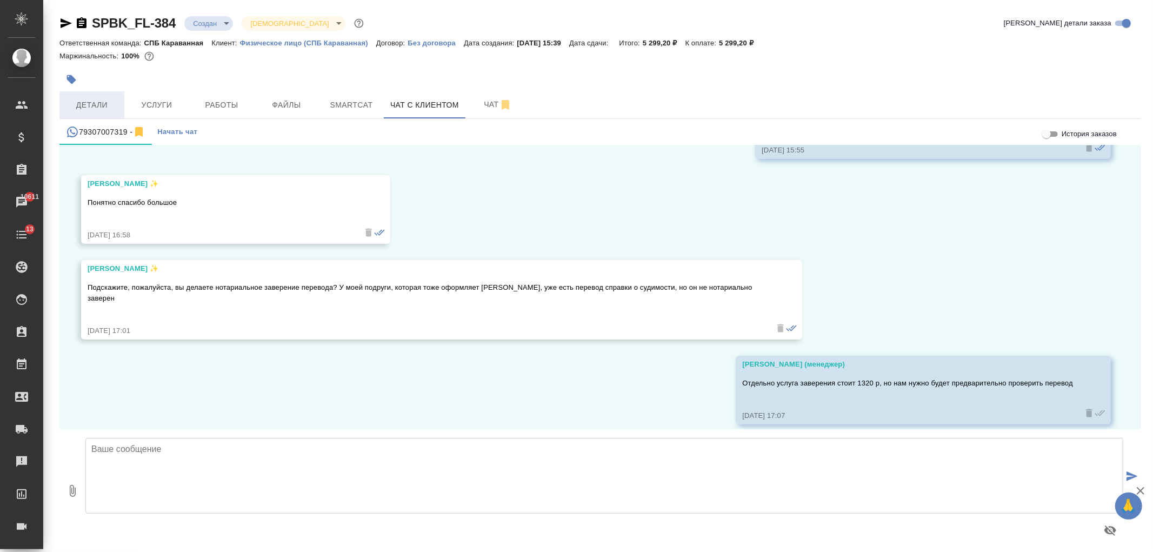
click at [100, 103] on span "Детали" at bounding box center [92, 105] width 52 height 14
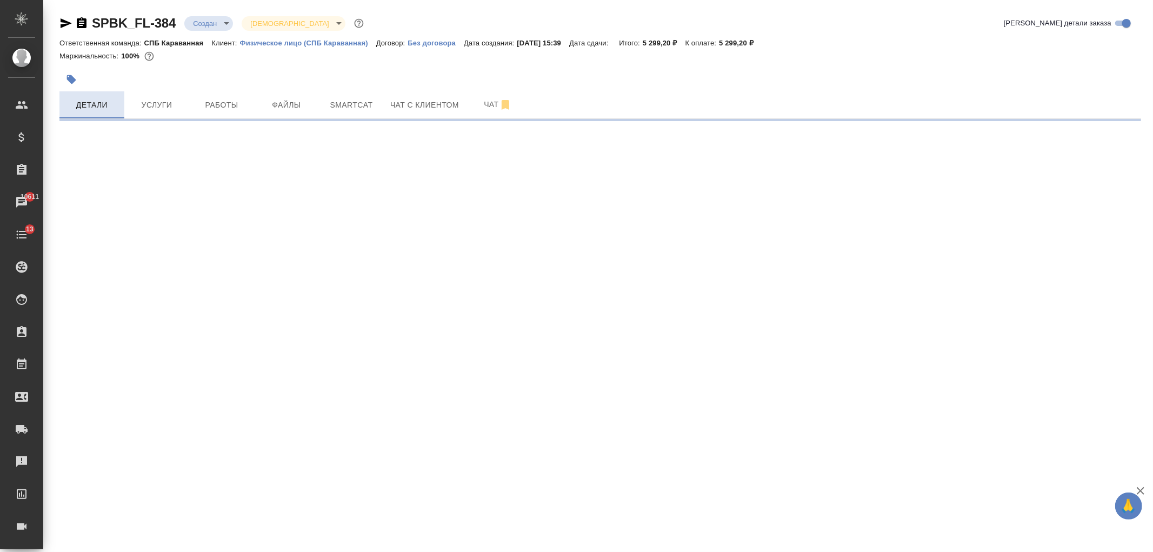
select select "RU"
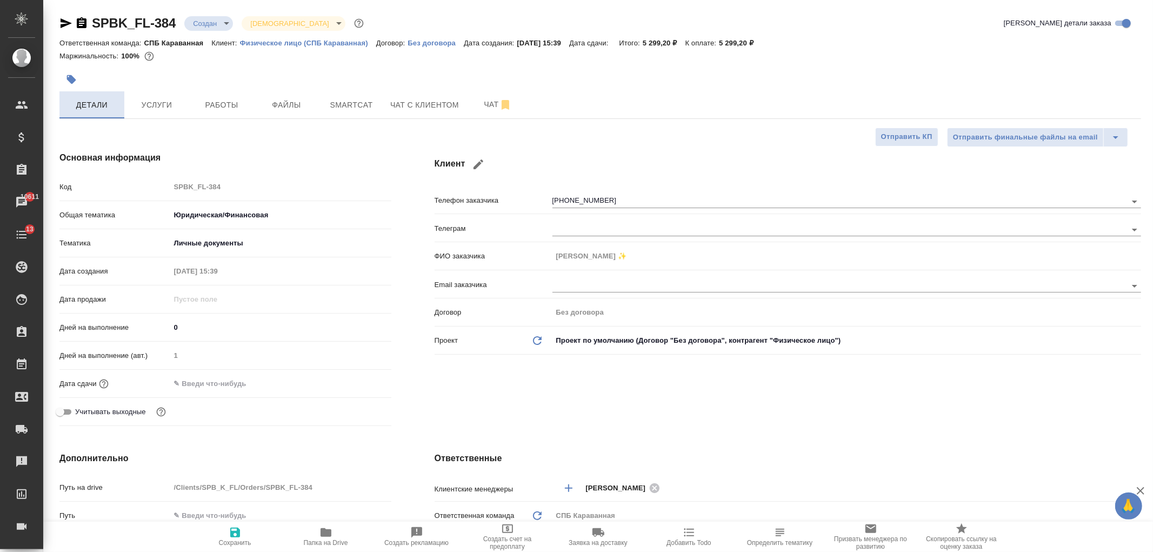
type textarea "x"
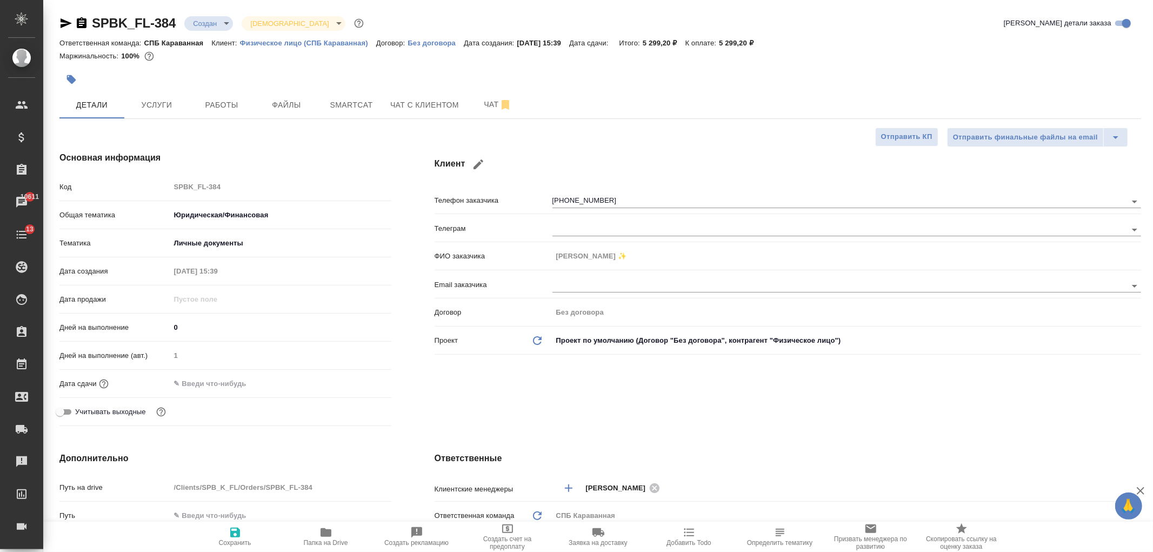
type textarea "x"
